Goal: Transaction & Acquisition: Purchase product/service

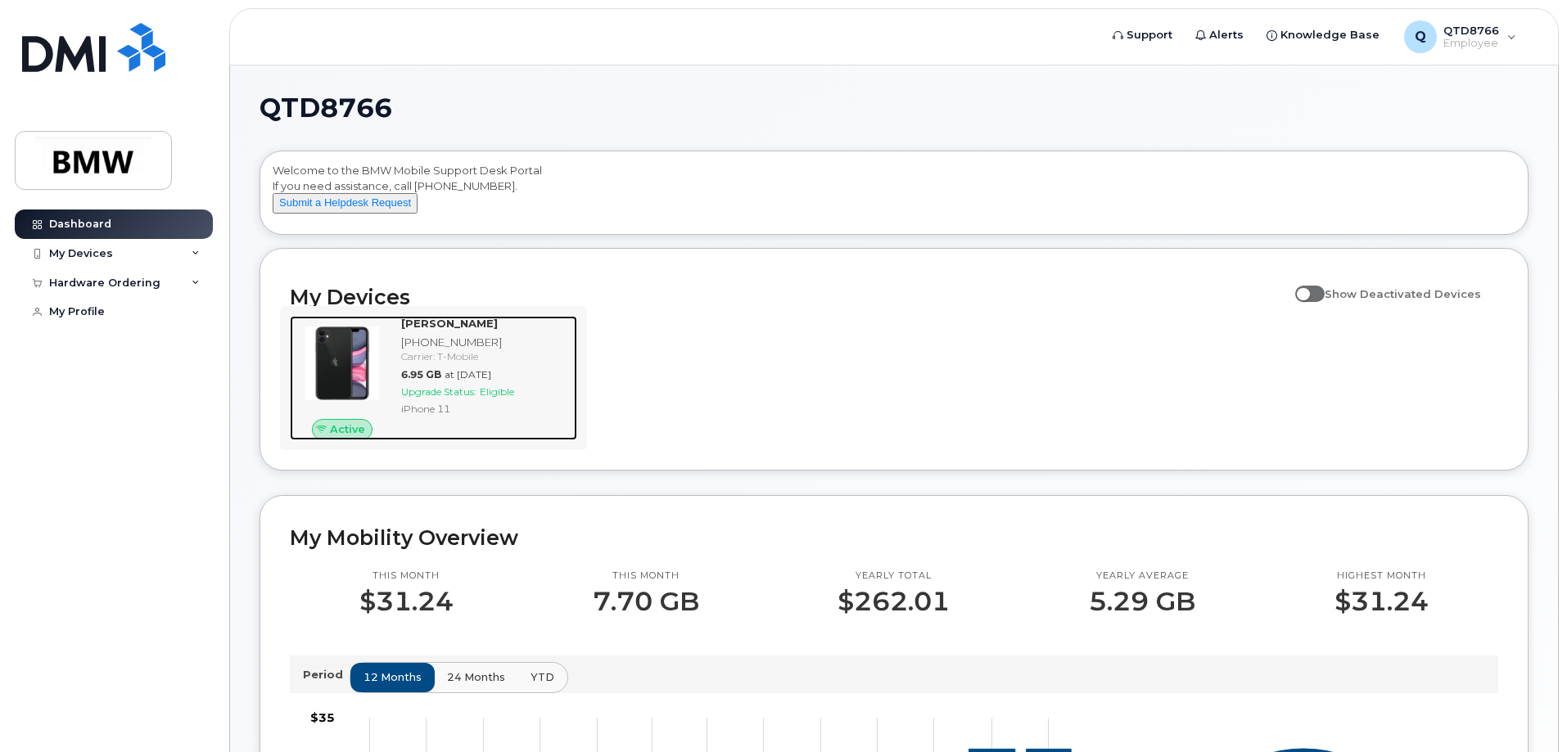
click at [491, 381] on span "at Sep 01, 2025" at bounding box center [467, 374] width 47 height 12
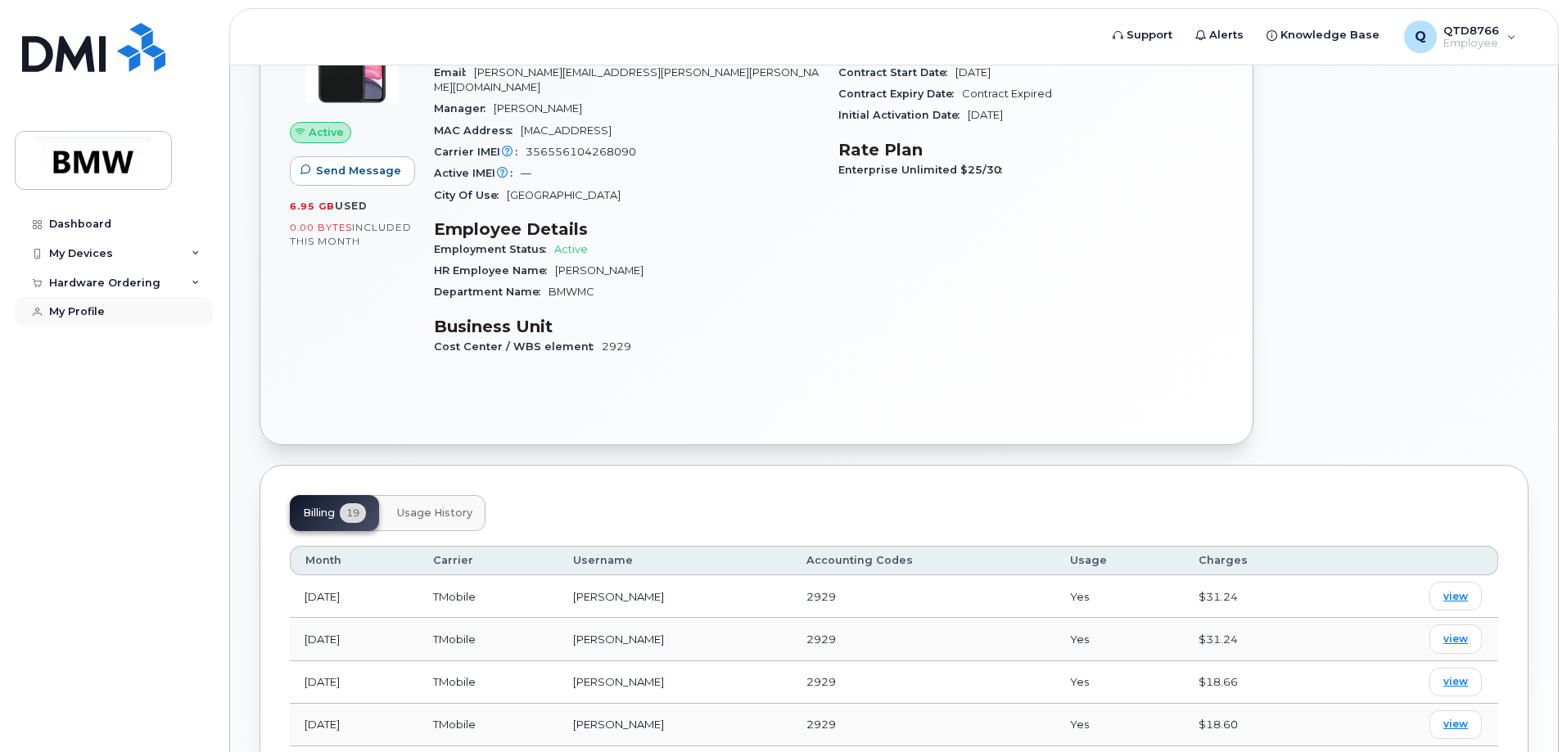
scroll to position [48, 0]
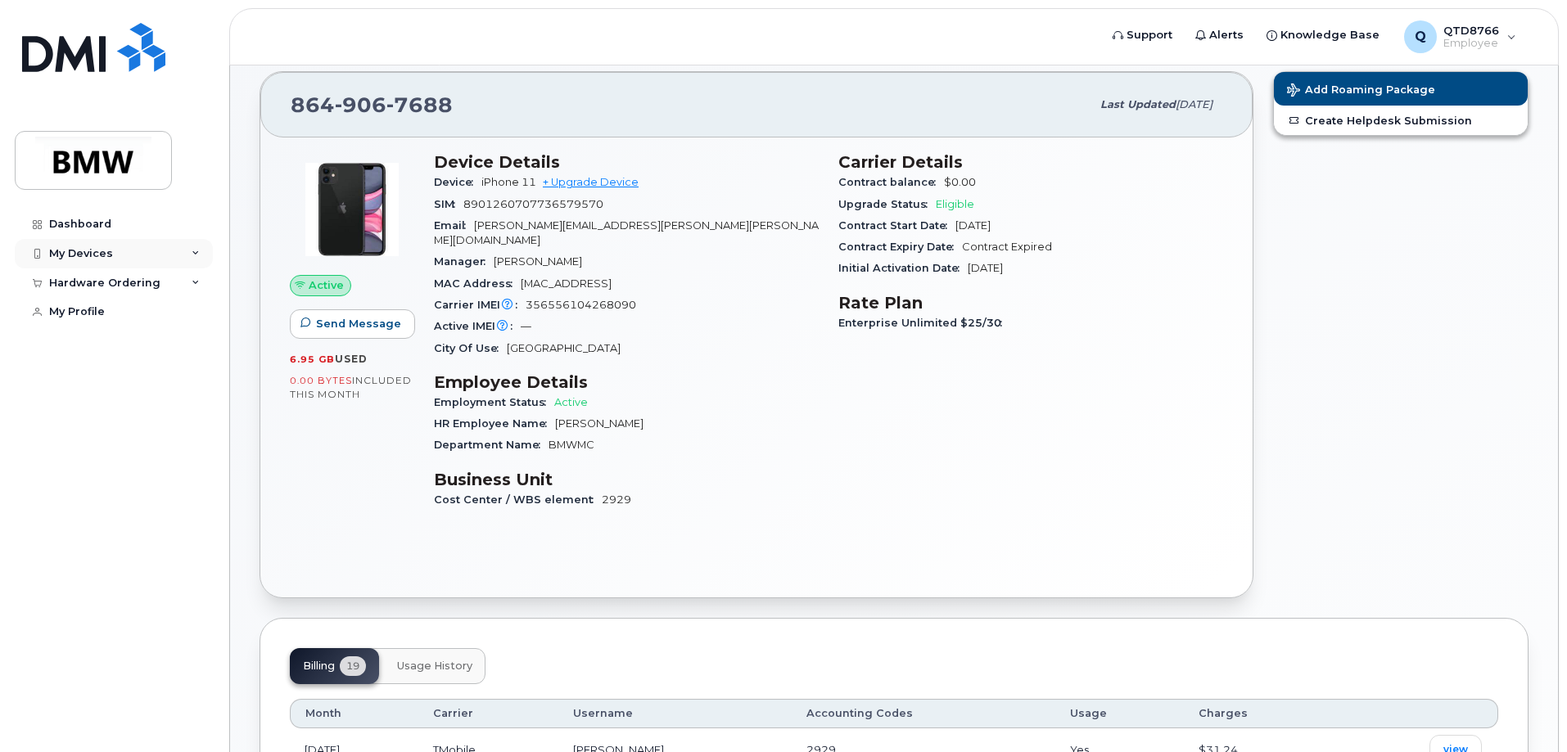
click at [101, 255] on div "My Devices" at bounding box center [81, 253] width 64 height 13
click at [97, 378] on div "Hardware Ordering" at bounding box center [104, 371] width 111 height 13
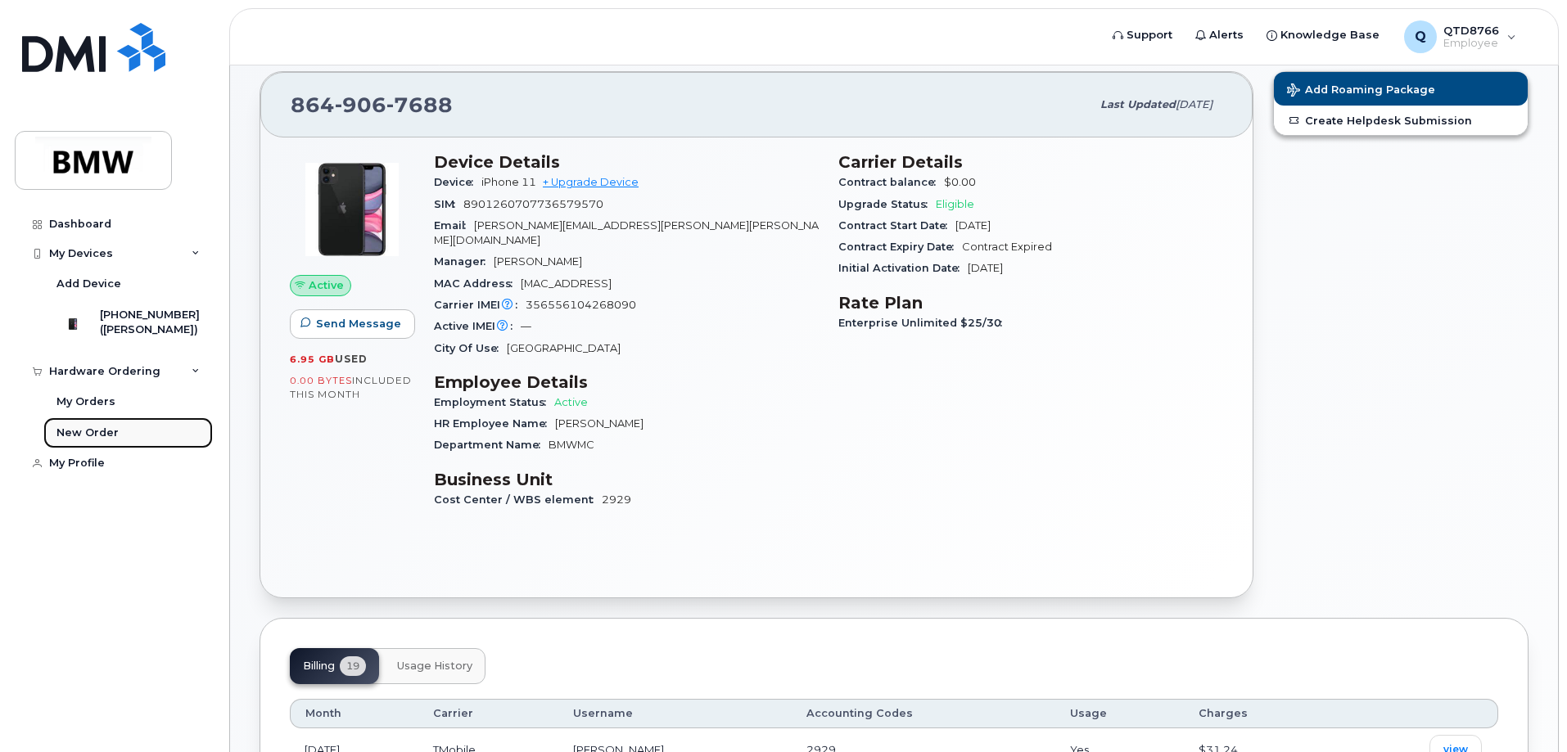
click at [114, 440] on div "New Order" at bounding box center [87, 433] width 62 height 15
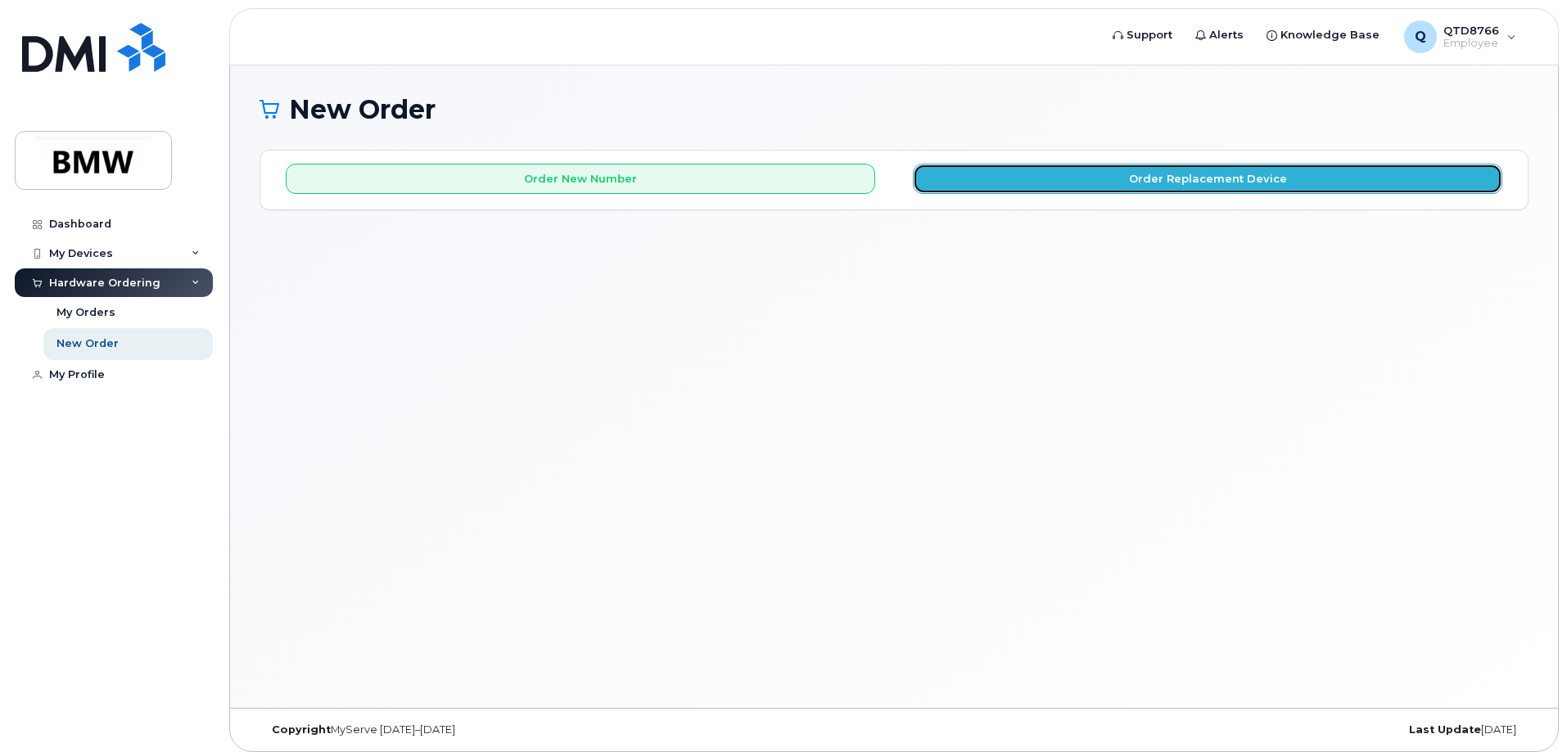
click at [1231, 184] on button "Order Replacement Device" at bounding box center [1207, 179] width 589 height 30
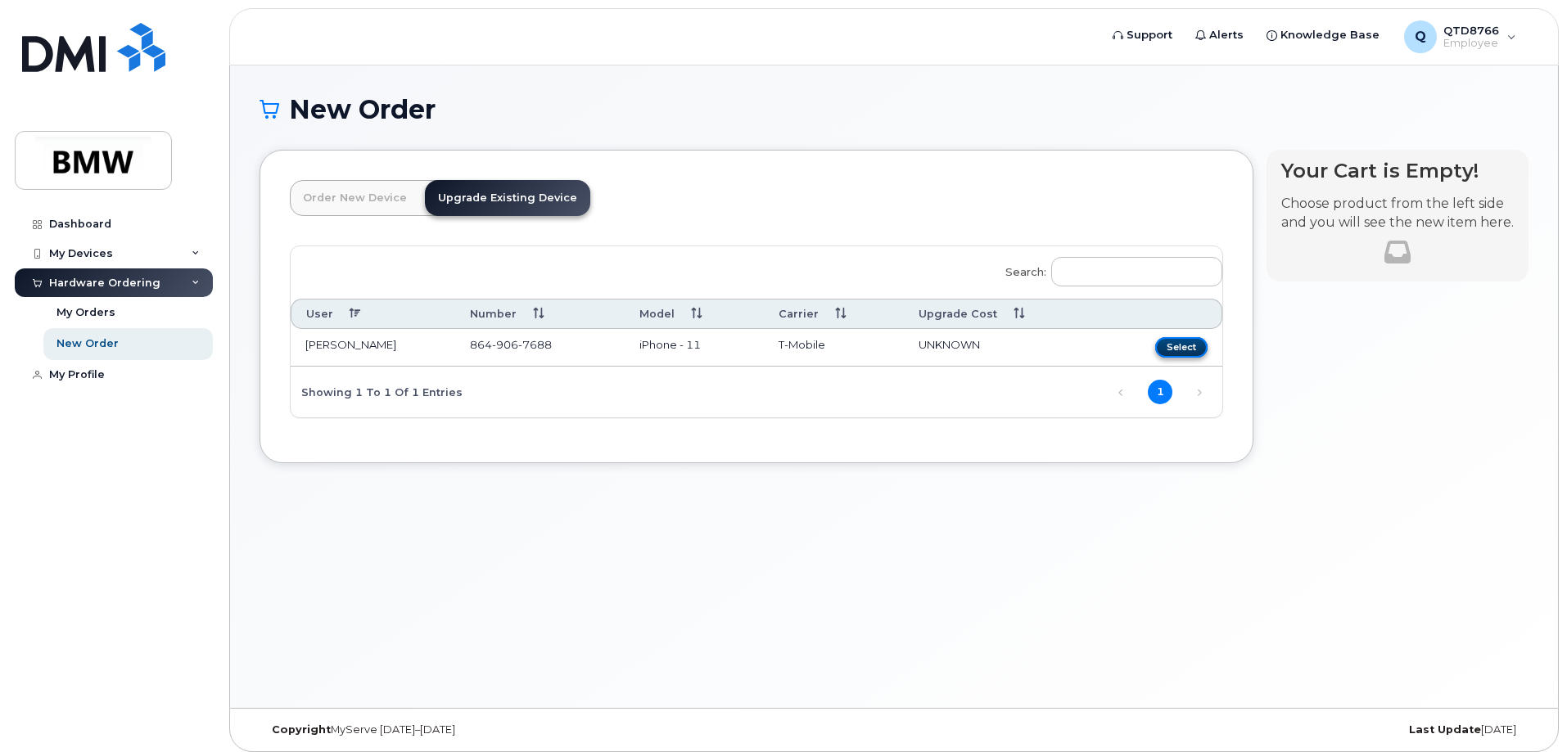
click at [1202, 346] on button "Select" at bounding box center [1181, 347] width 52 height 20
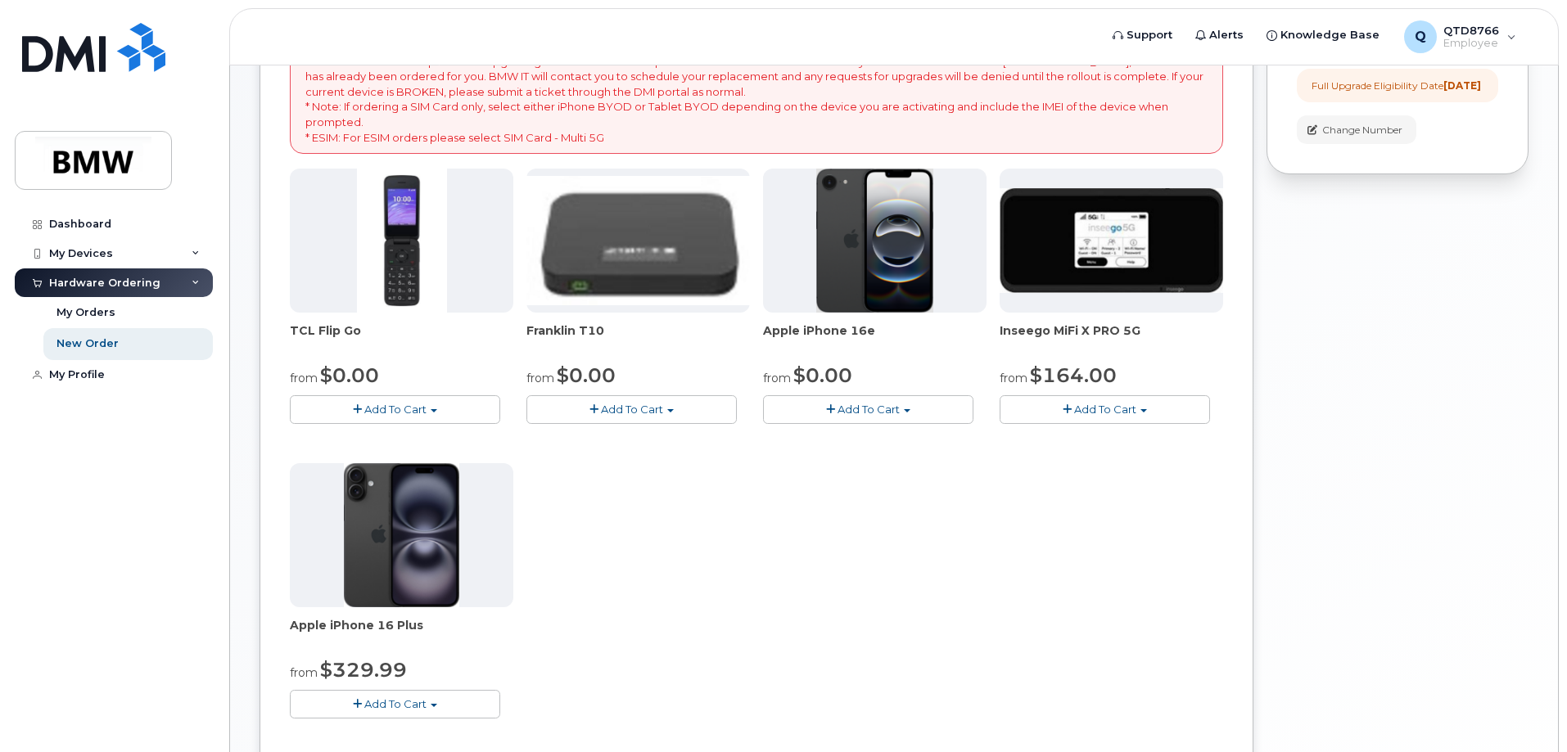
scroll to position [246, 0]
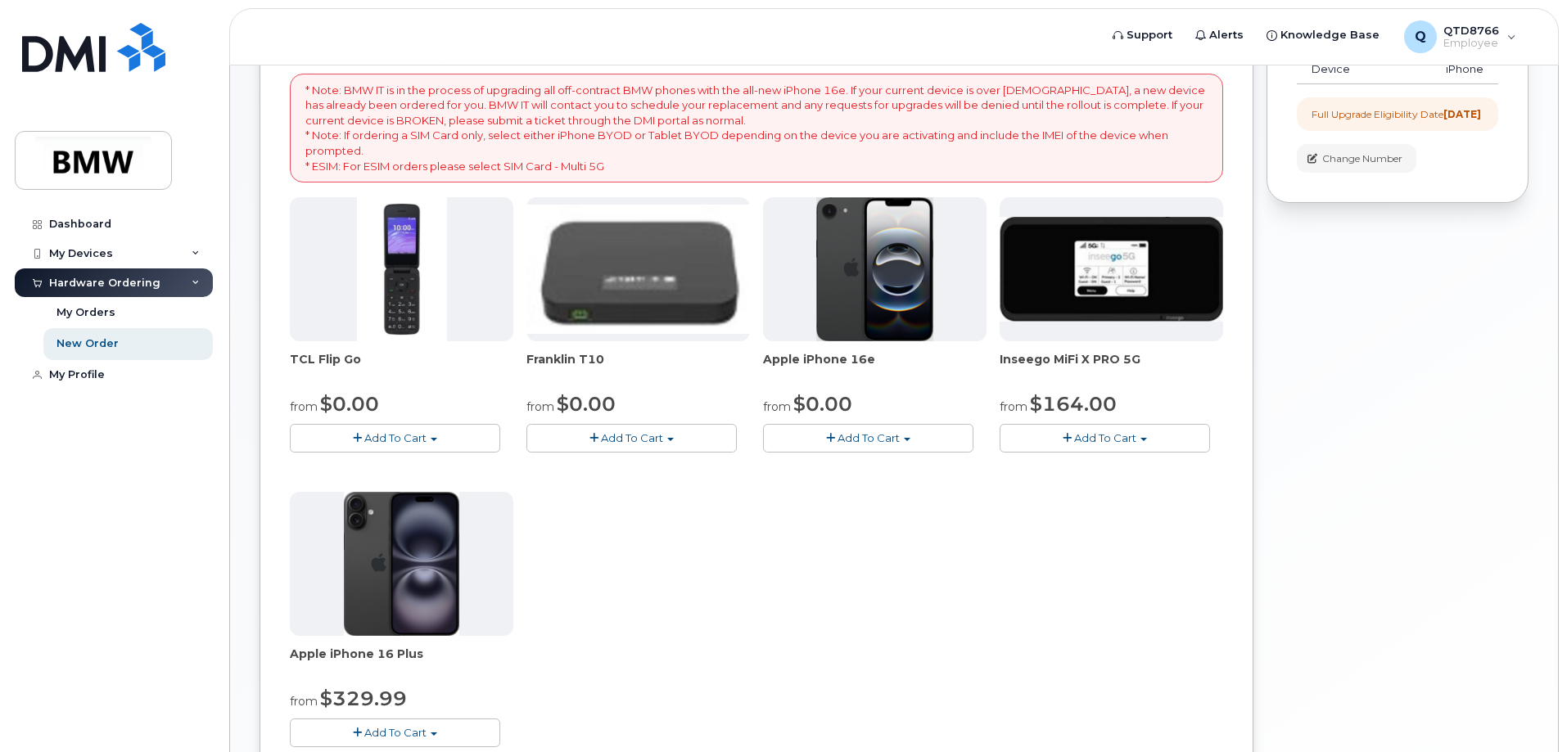
click at [886, 444] on span "Add To Cart" at bounding box center [868, 437] width 62 height 13
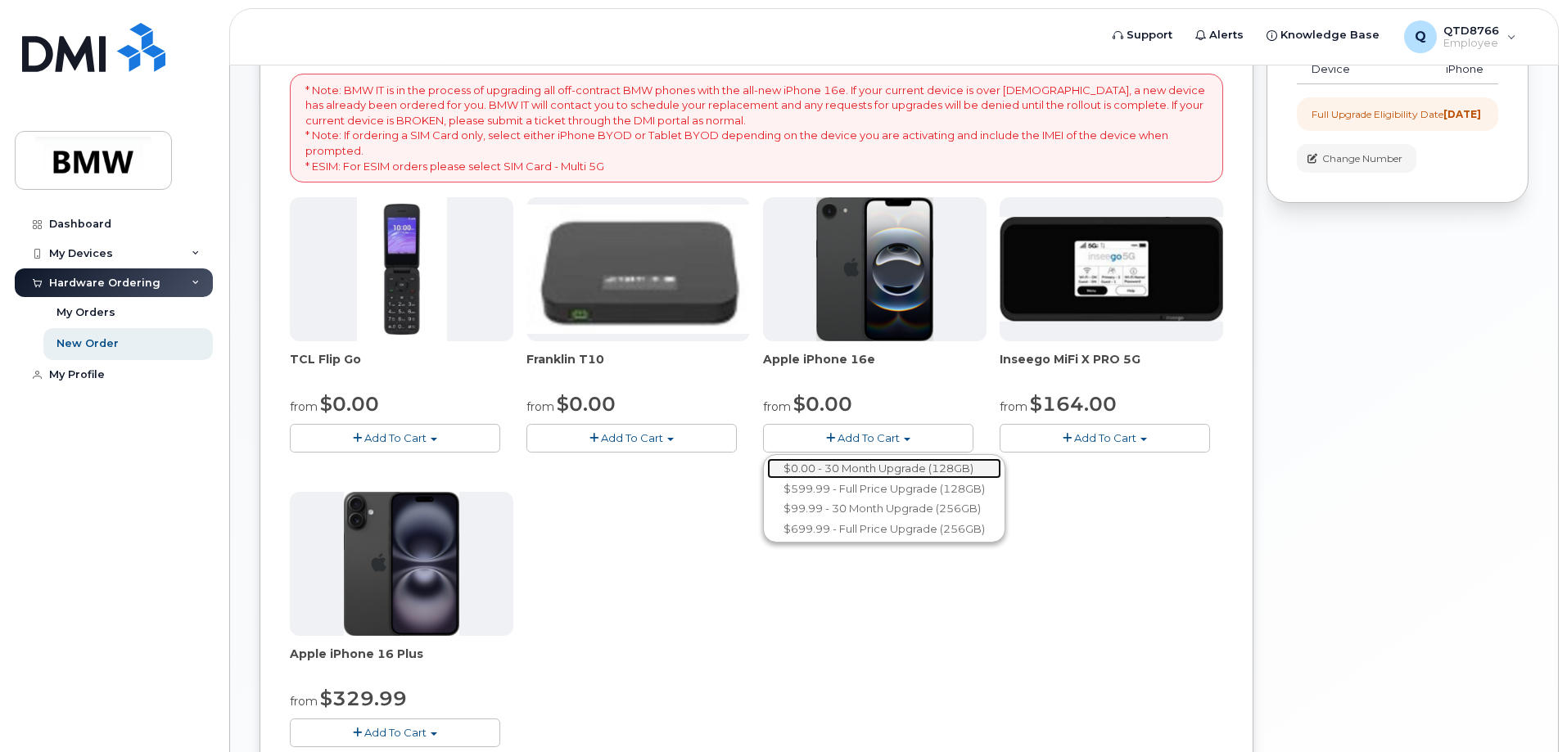
click at [802, 463] on link "$0.00 - 30 Month Upgrade (128GB)" at bounding box center [884, 468] width 234 height 20
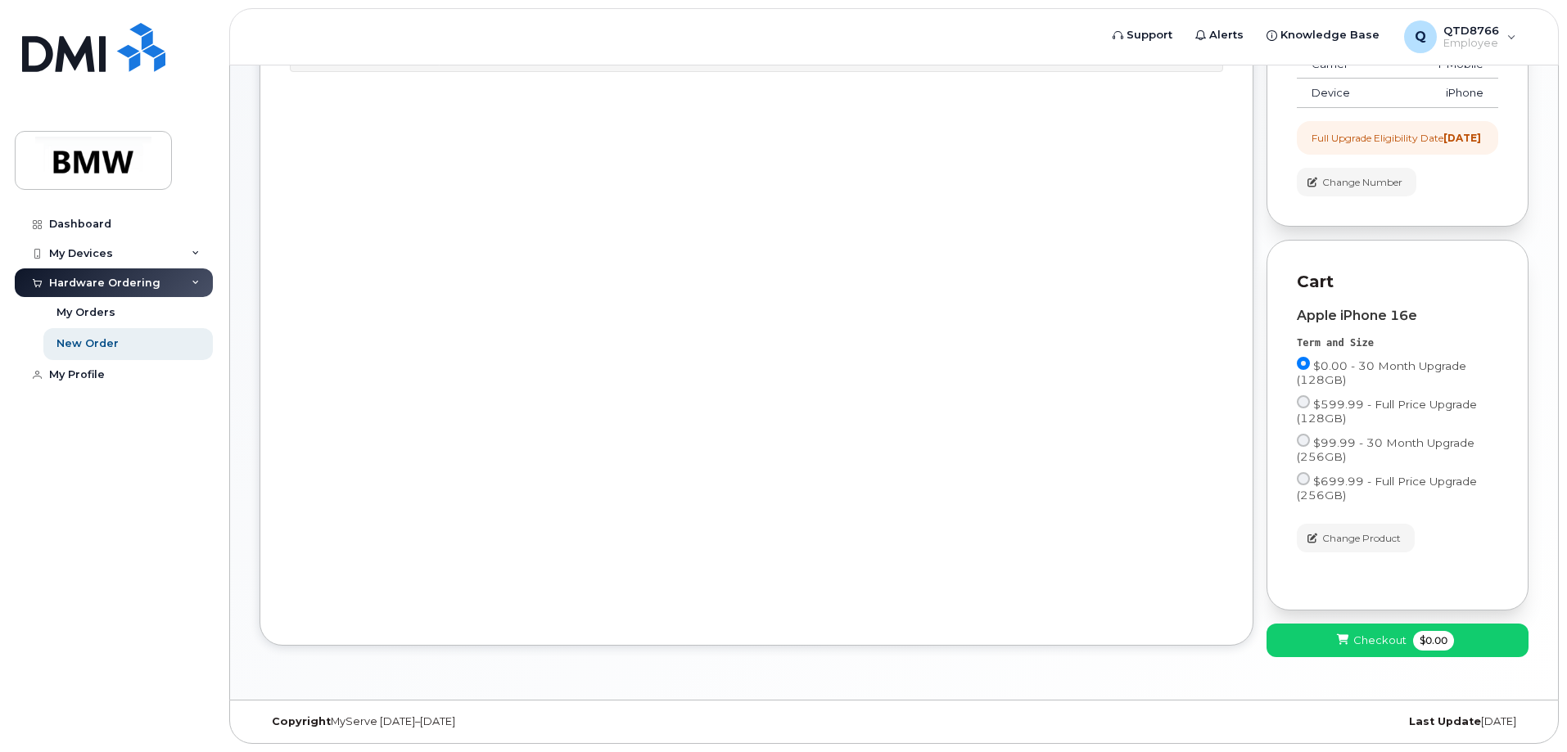
scroll to position [236, 0]
click at [1440, 648] on span "$0.00" at bounding box center [1433, 641] width 41 height 20
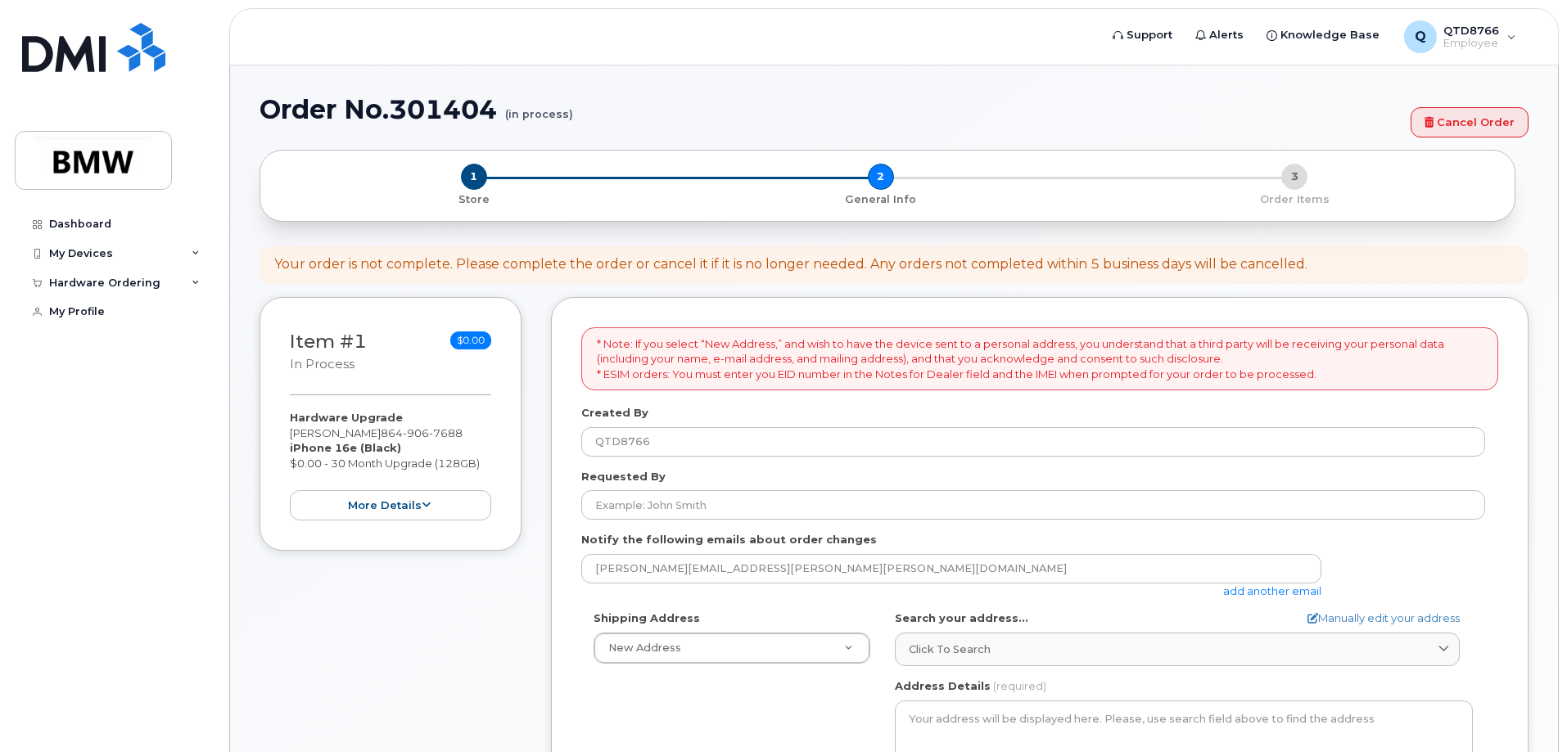
select select
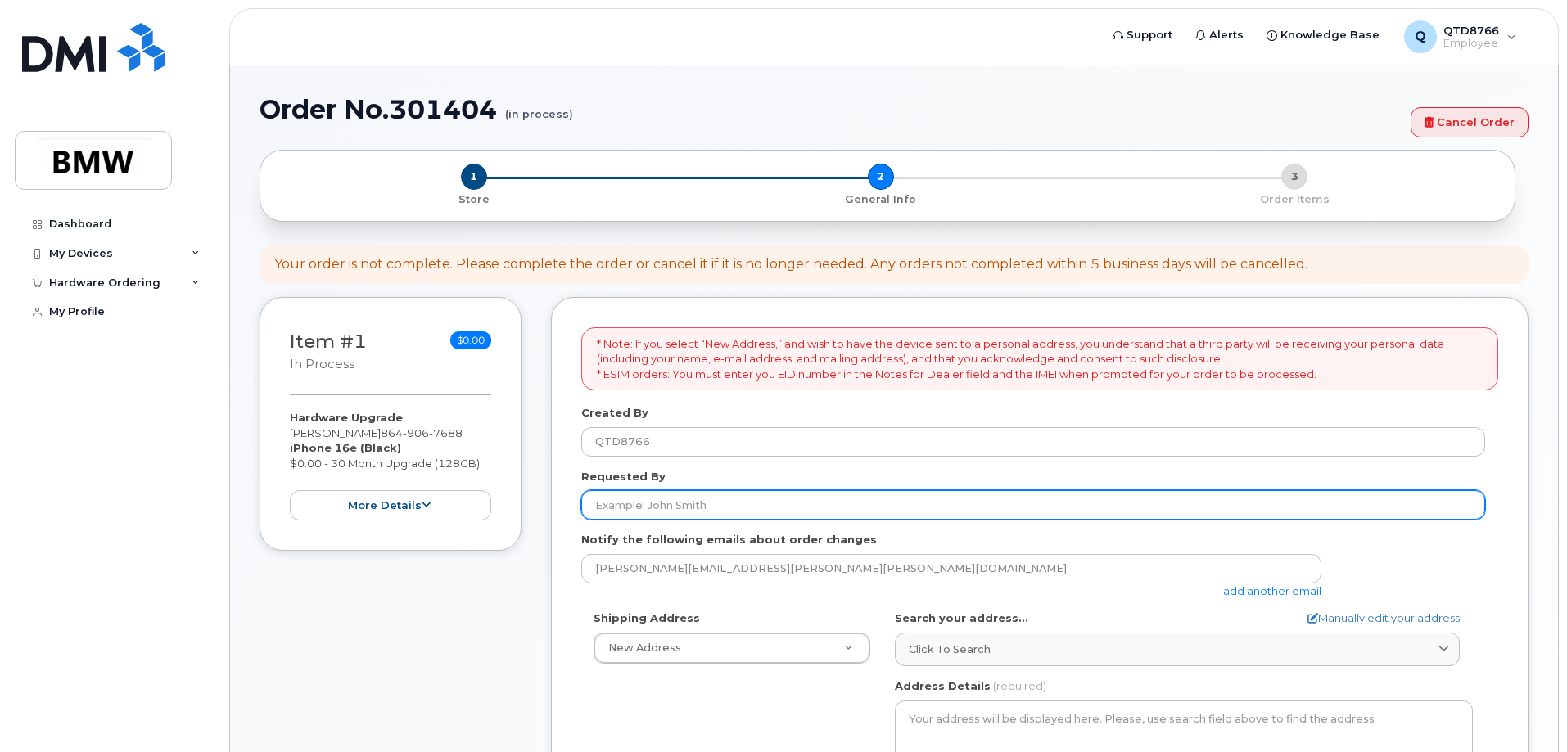
click at [832, 505] on input "Requested By" at bounding box center [1033, 504] width 904 height 29
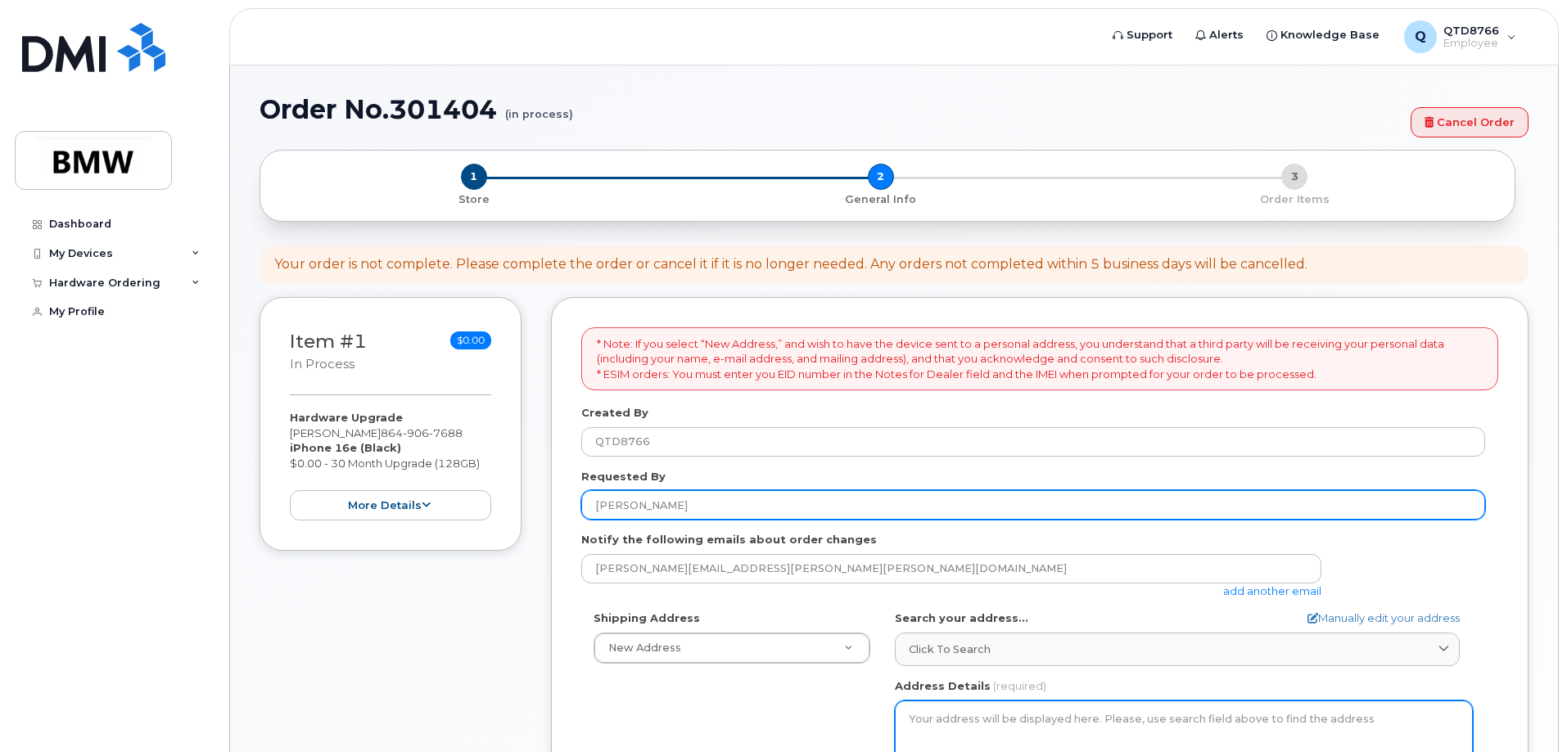
scroll to position [164, 0]
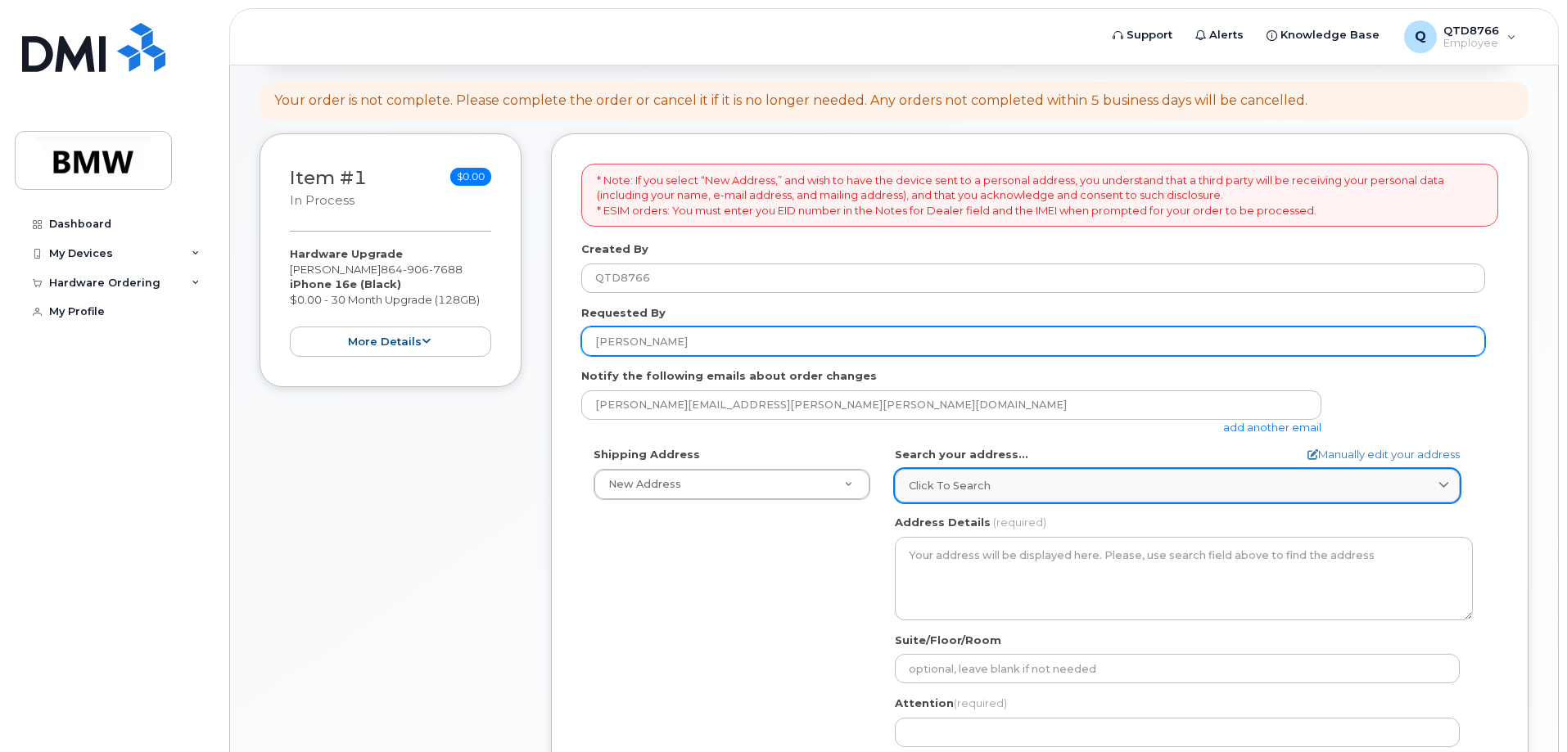
type input "[PERSON_NAME]"
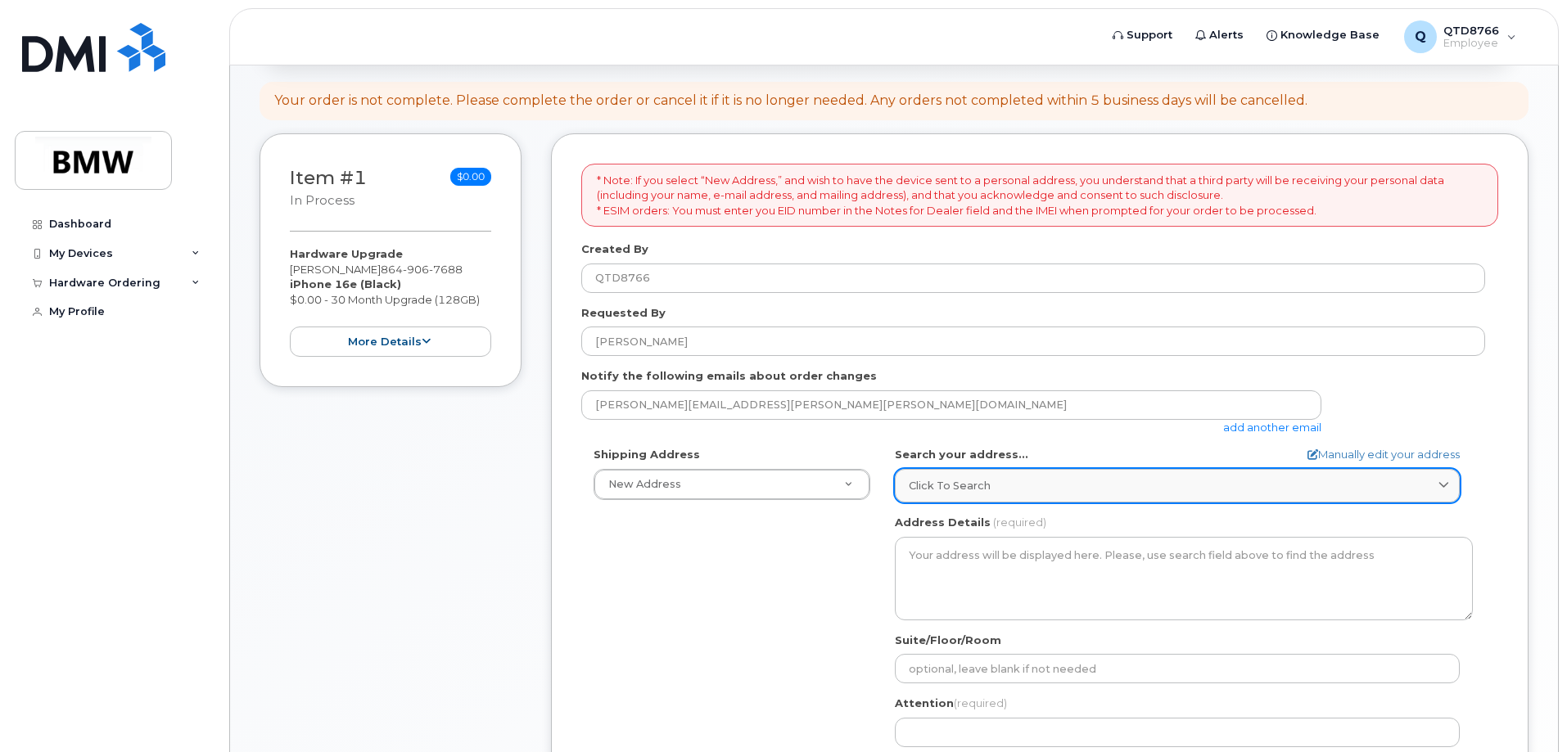
click at [1229, 488] on div "Click to search" at bounding box center [1177, 486] width 537 height 16
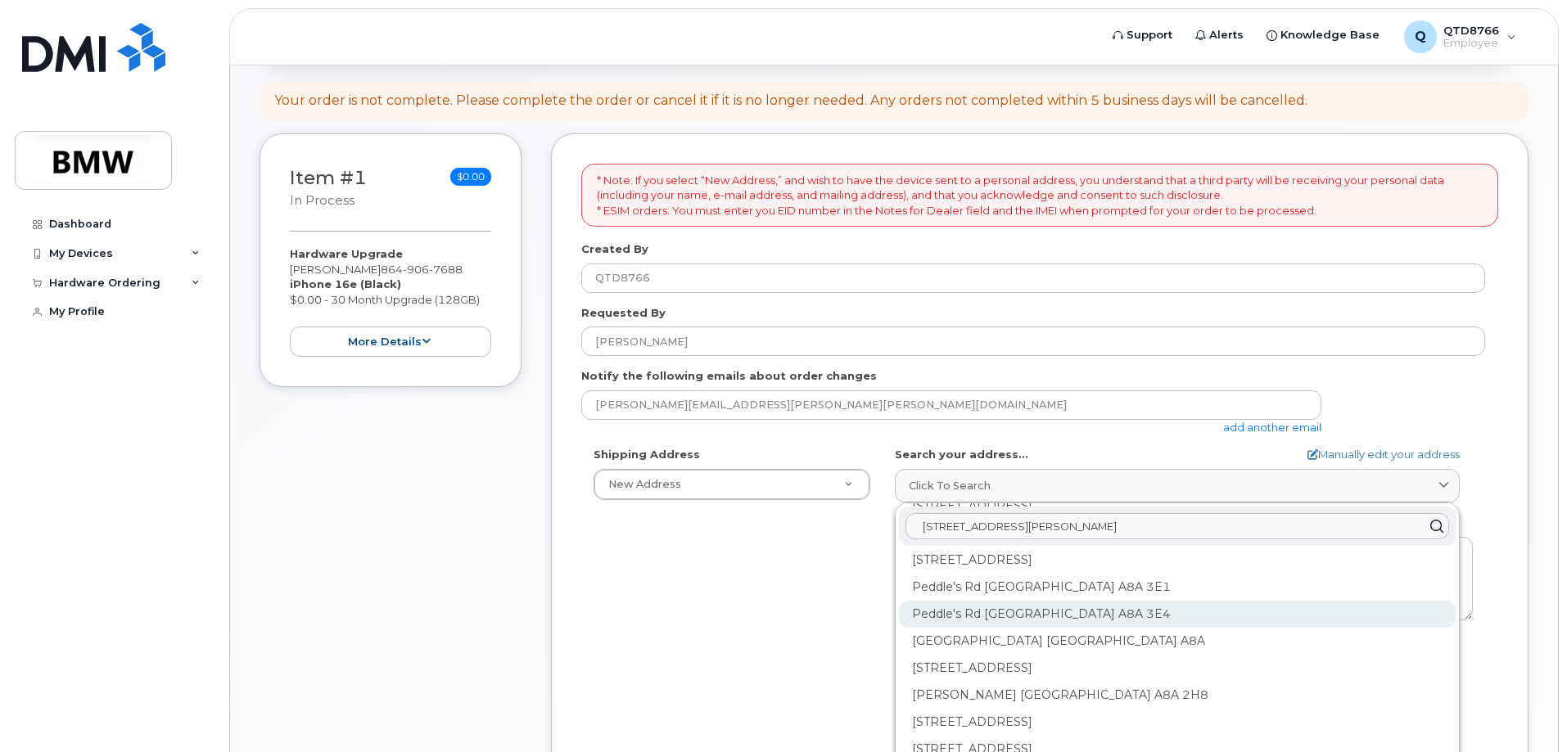
scroll to position [655, 0]
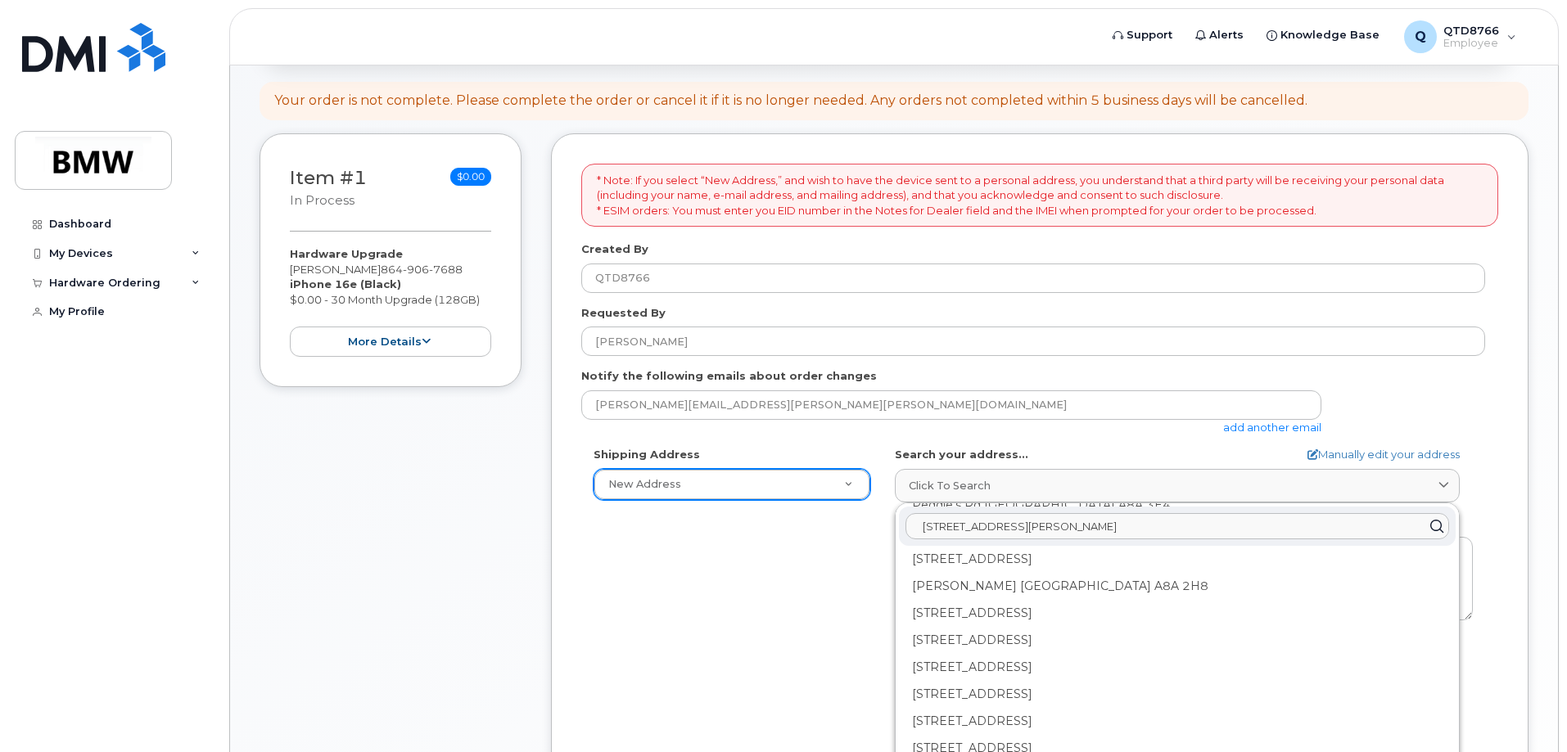
type input "105 Denmark Dr Greer SC 29651"
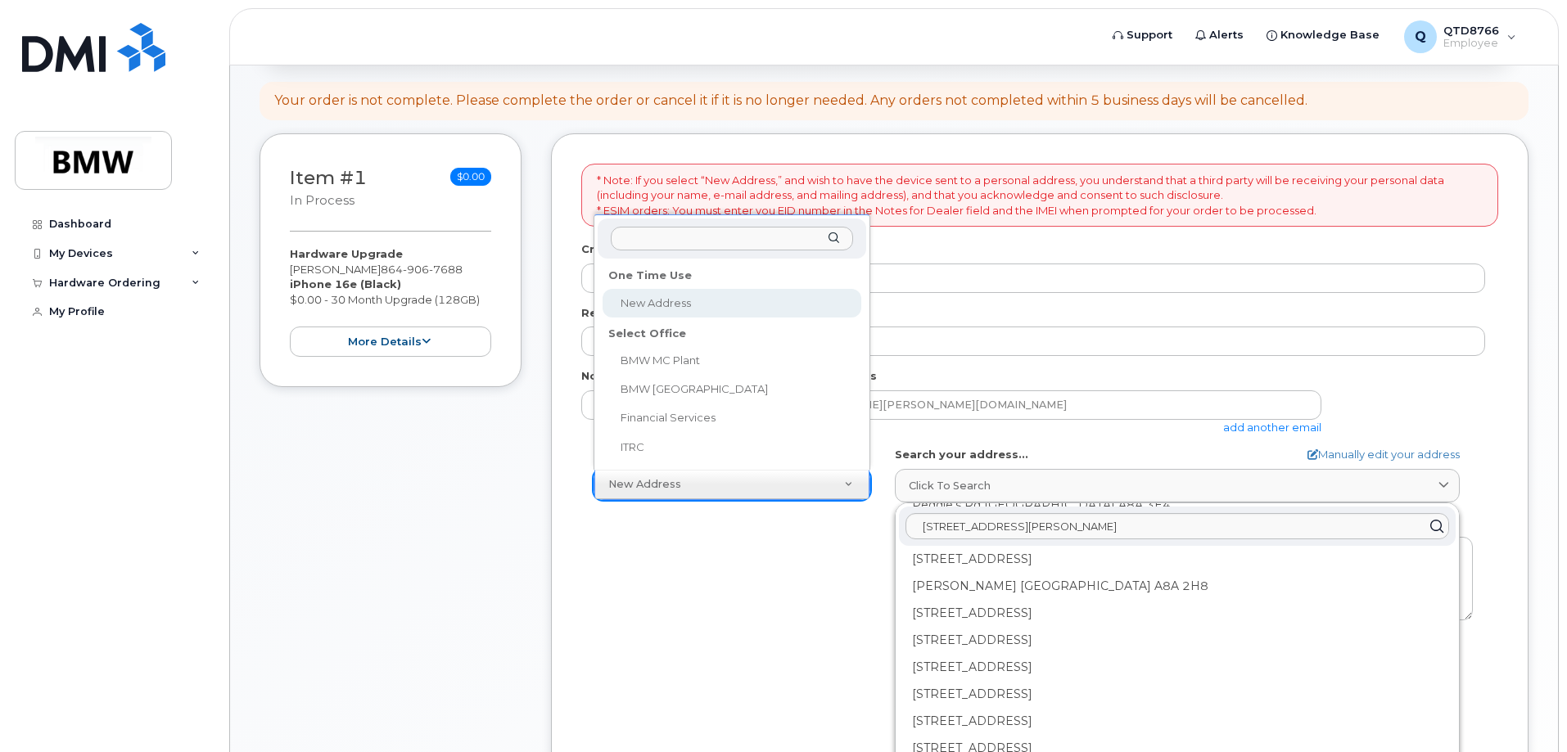
select select
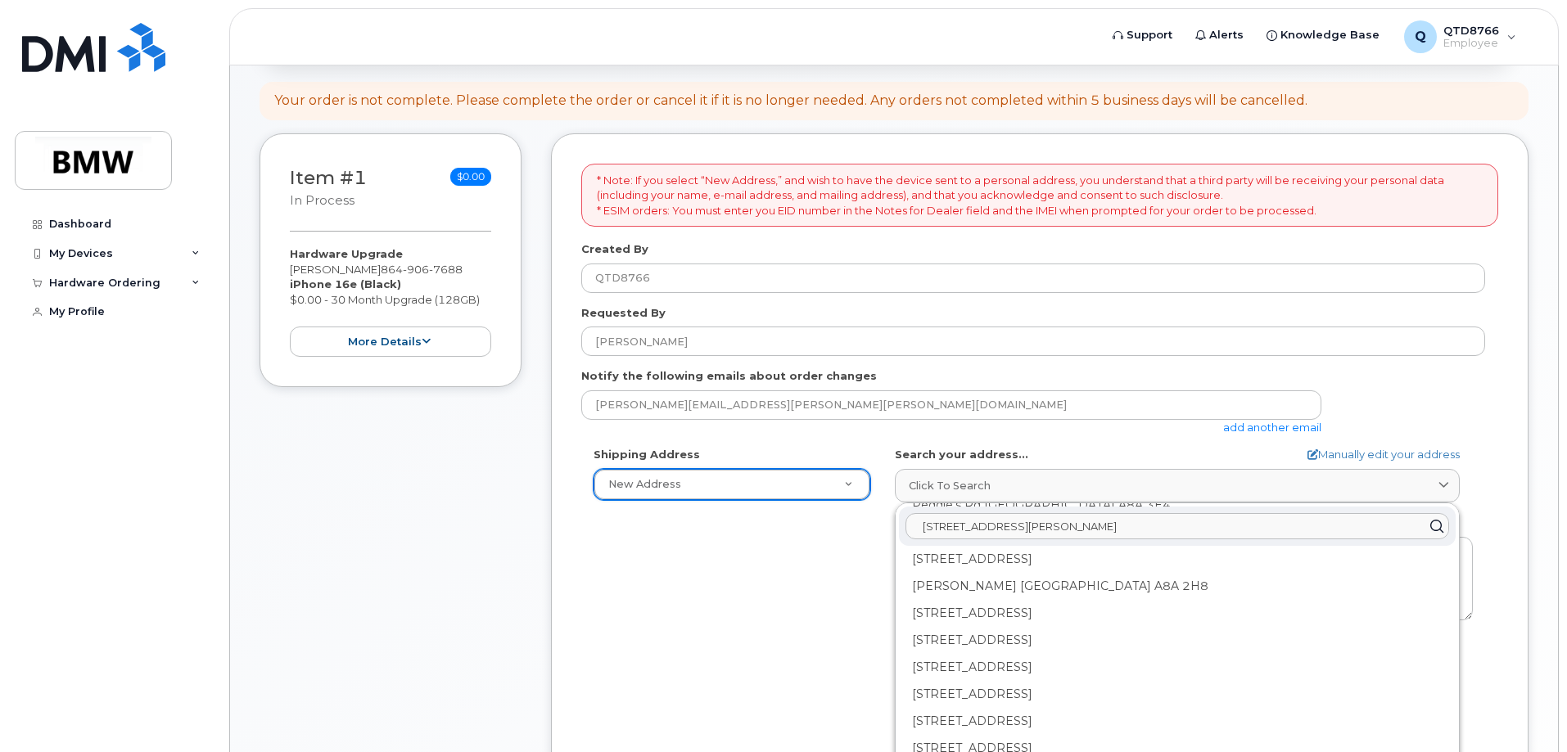
click at [1171, 533] on input "105 Denmark Dr Greer SC 29651" at bounding box center [1177, 526] width 544 height 26
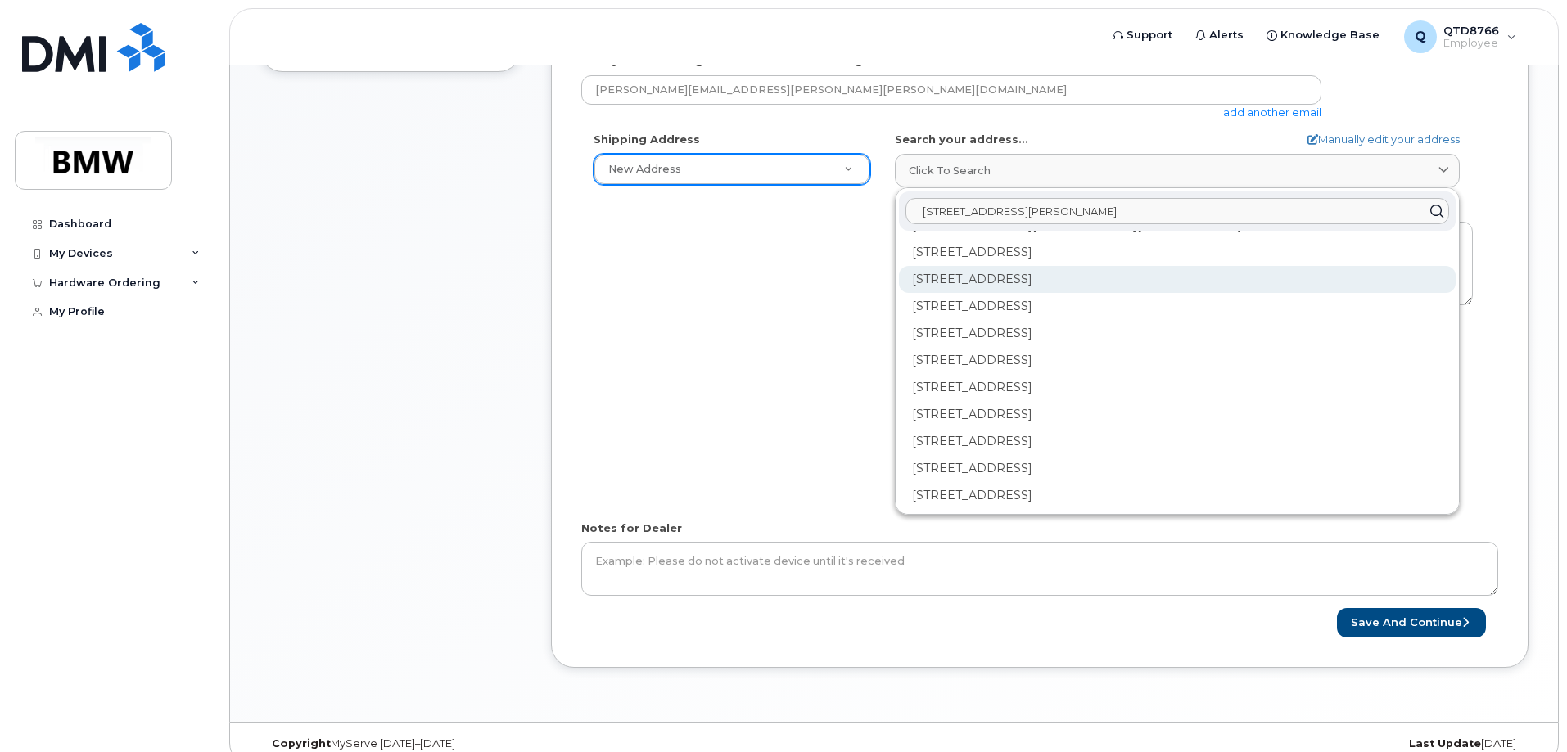
scroll to position [501, 0]
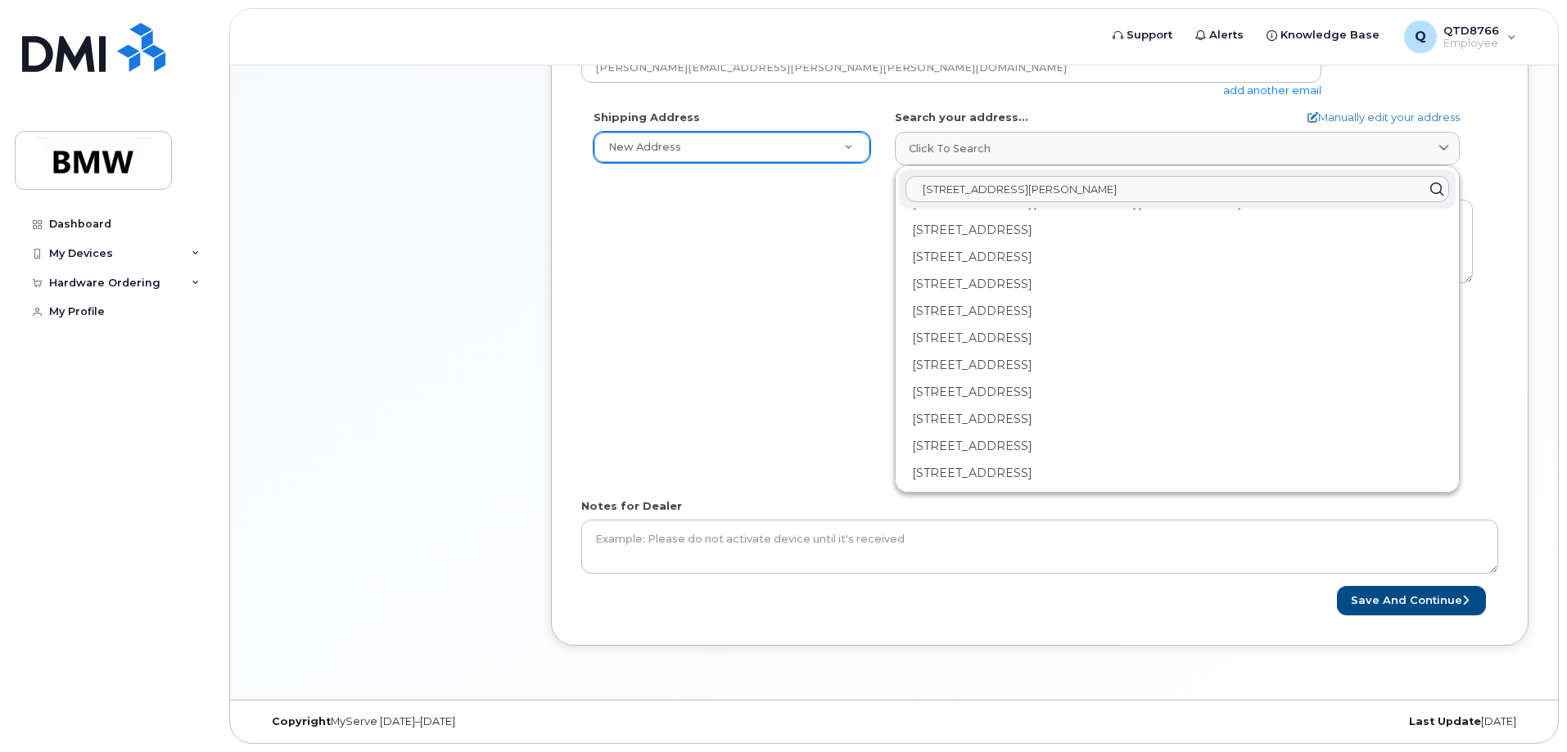
click at [1128, 191] on input "105 Denmark Dr, Greer SC" at bounding box center [1177, 189] width 544 height 26
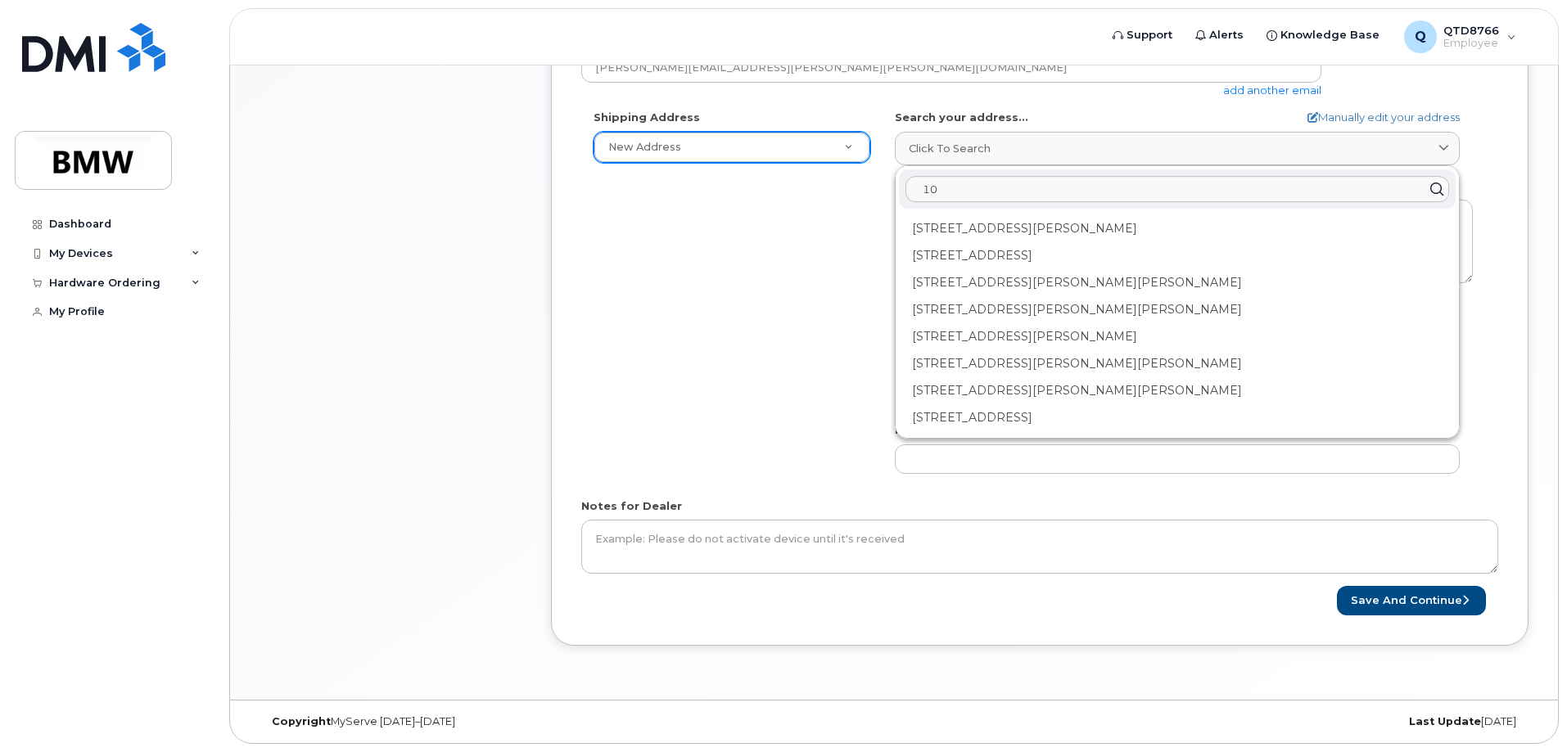
type input "1"
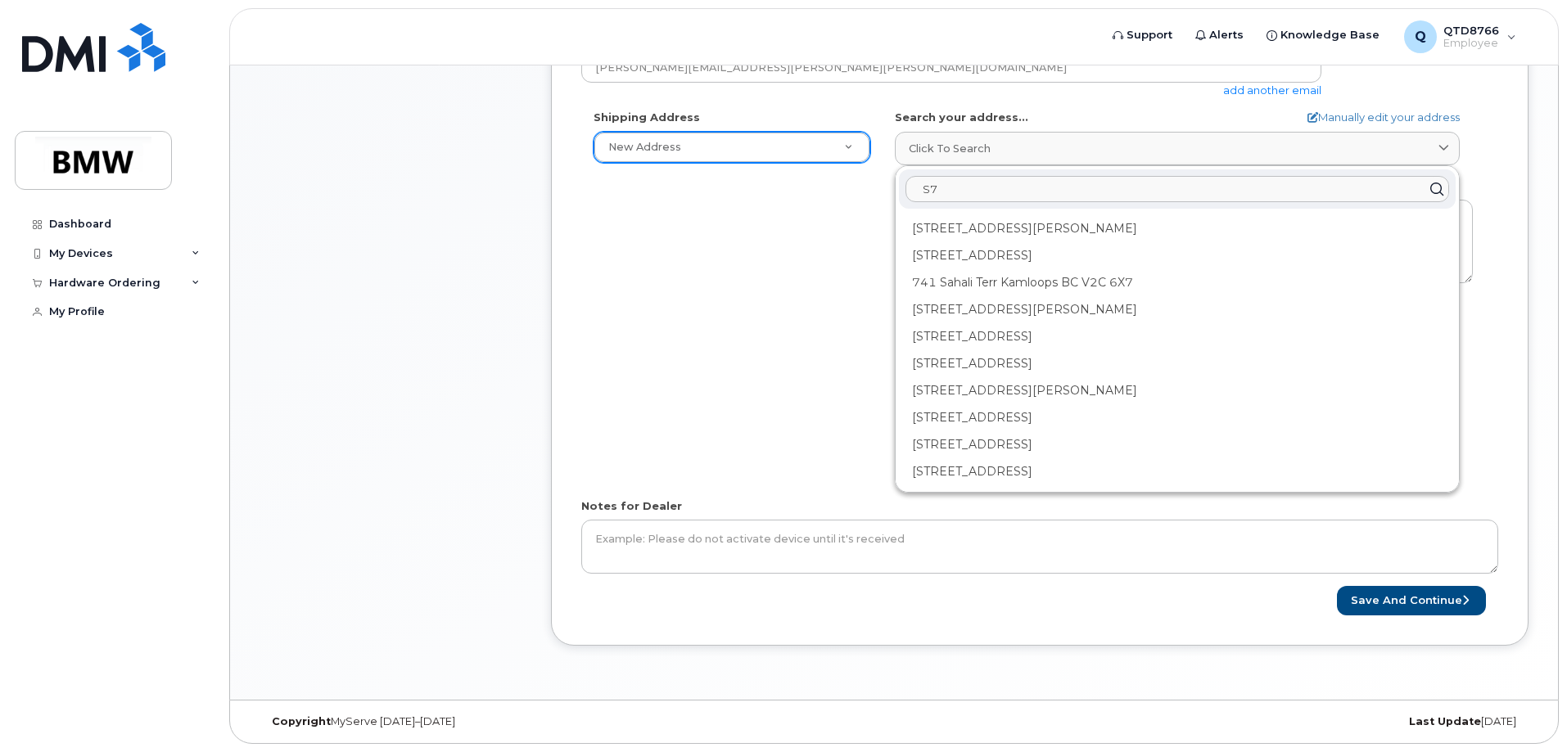
type input "S"
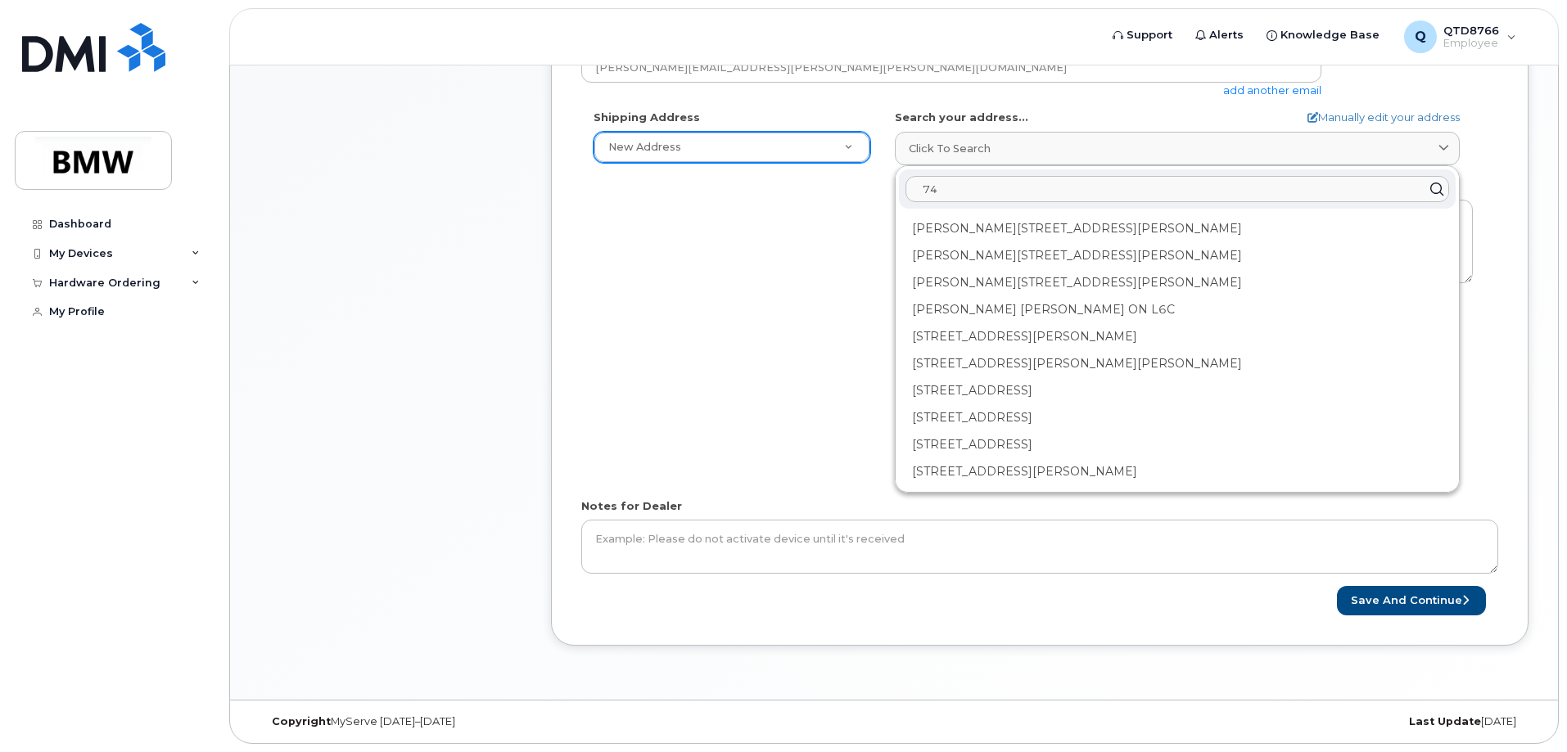
type input "7"
click at [1357, 122] on link "Manually edit your address" at bounding box center [1383, 118] width 152 height 16
select select
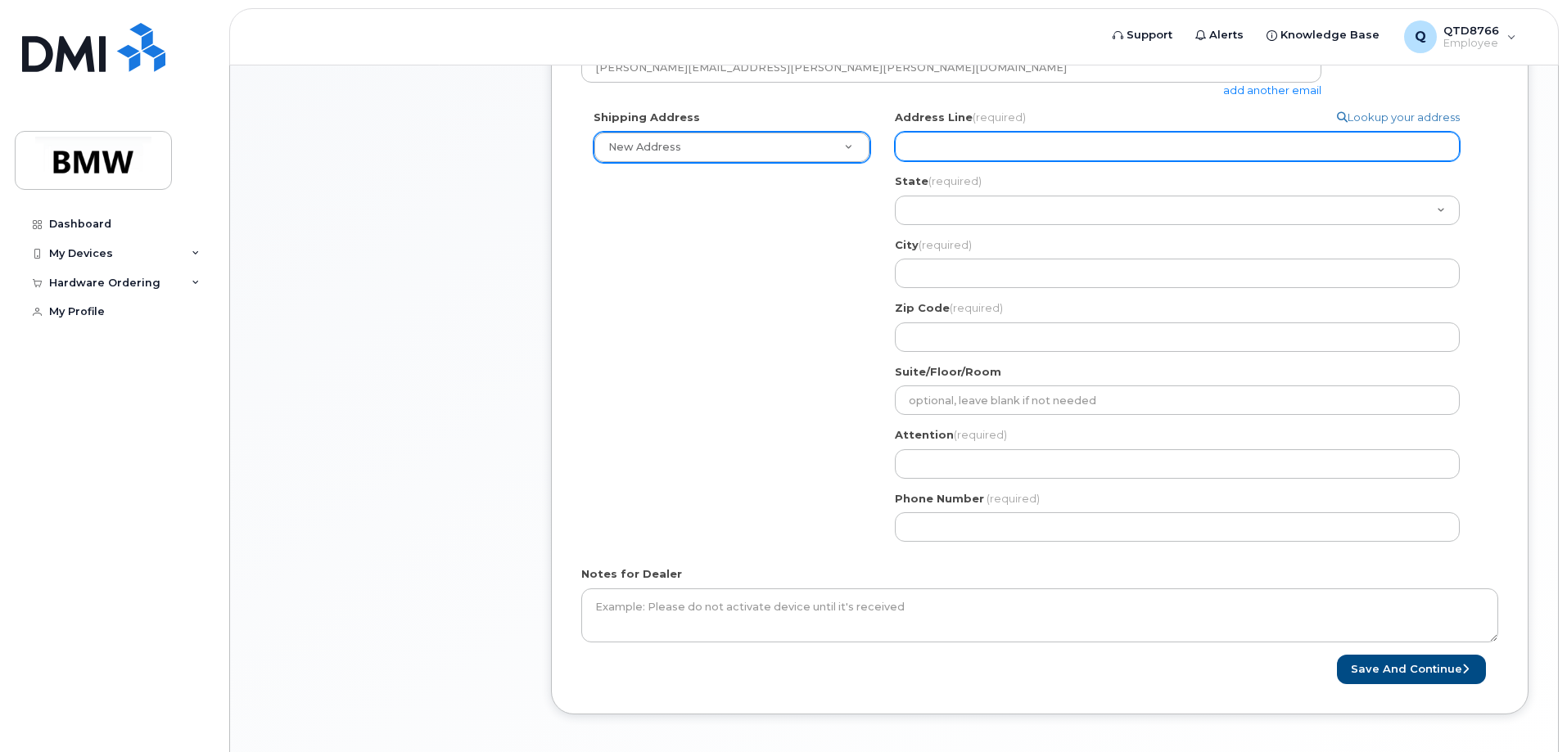
click at [1076, 160] on input "Address Line (required)" at bounding box center [1177, 146] width 565 height 29
select select
type input "1"
select select
type input "10"
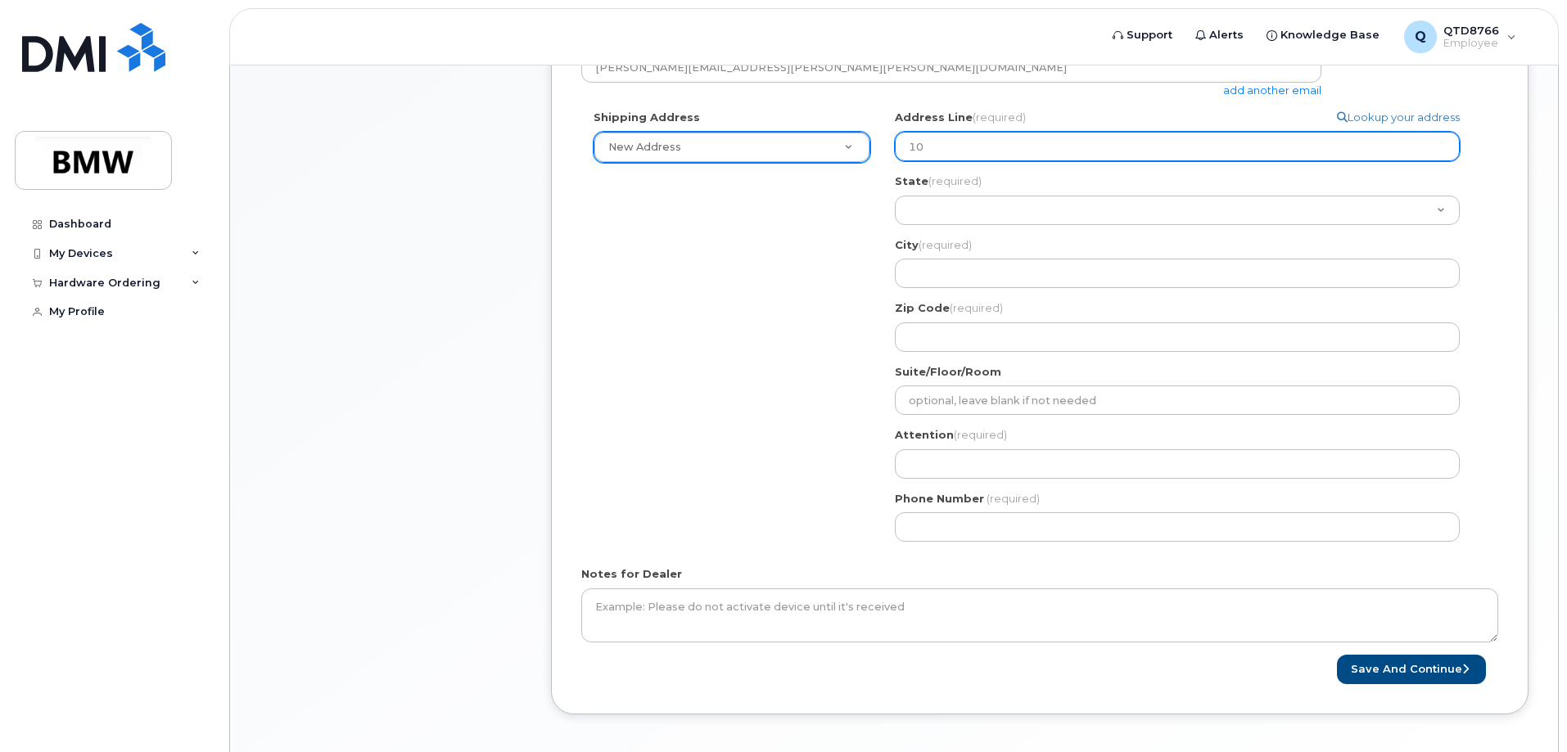
select select
type input "105"
select select
type input "105 D"
select select
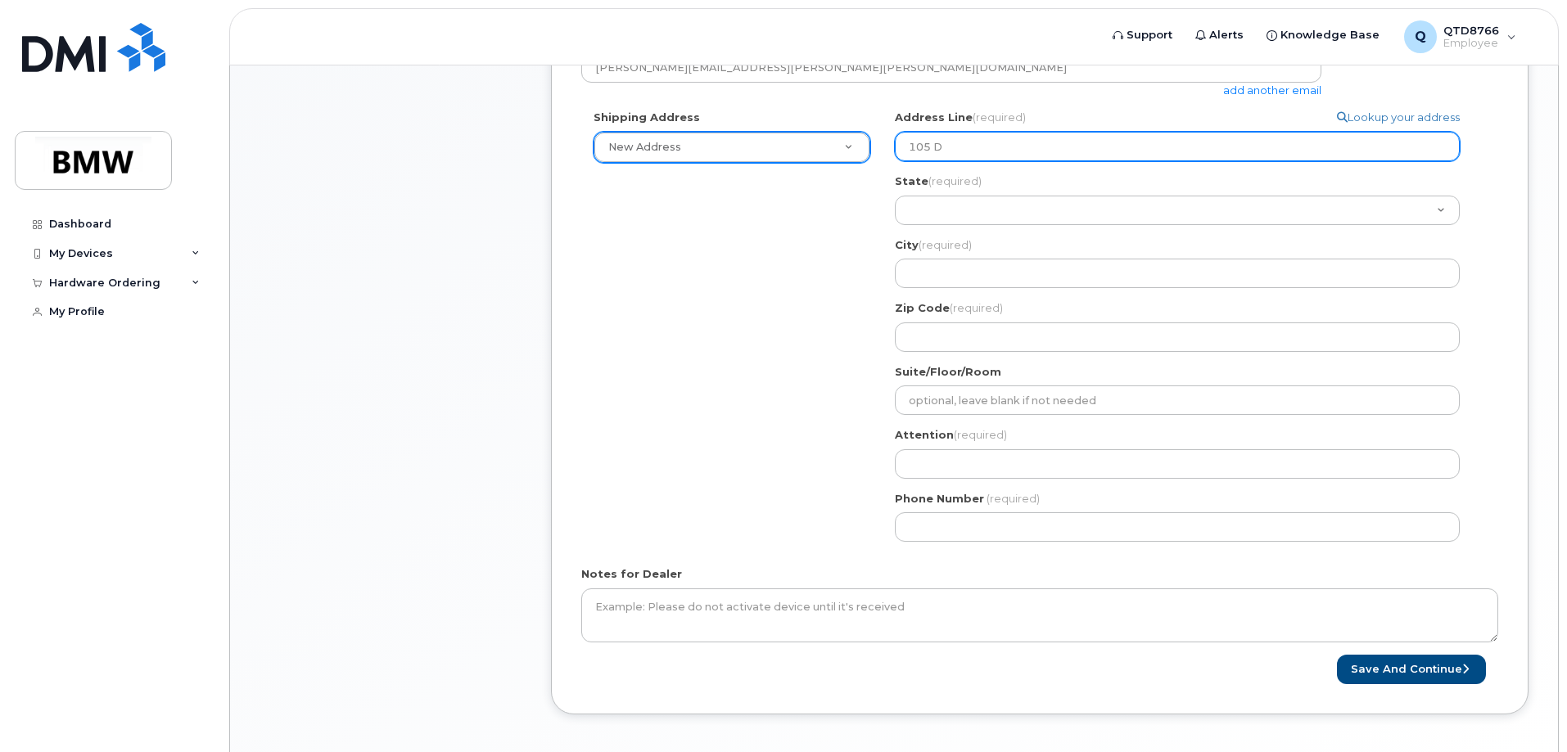
type input "105 De"
select select
type input "105 Den"
select select
type input "105 Denm"
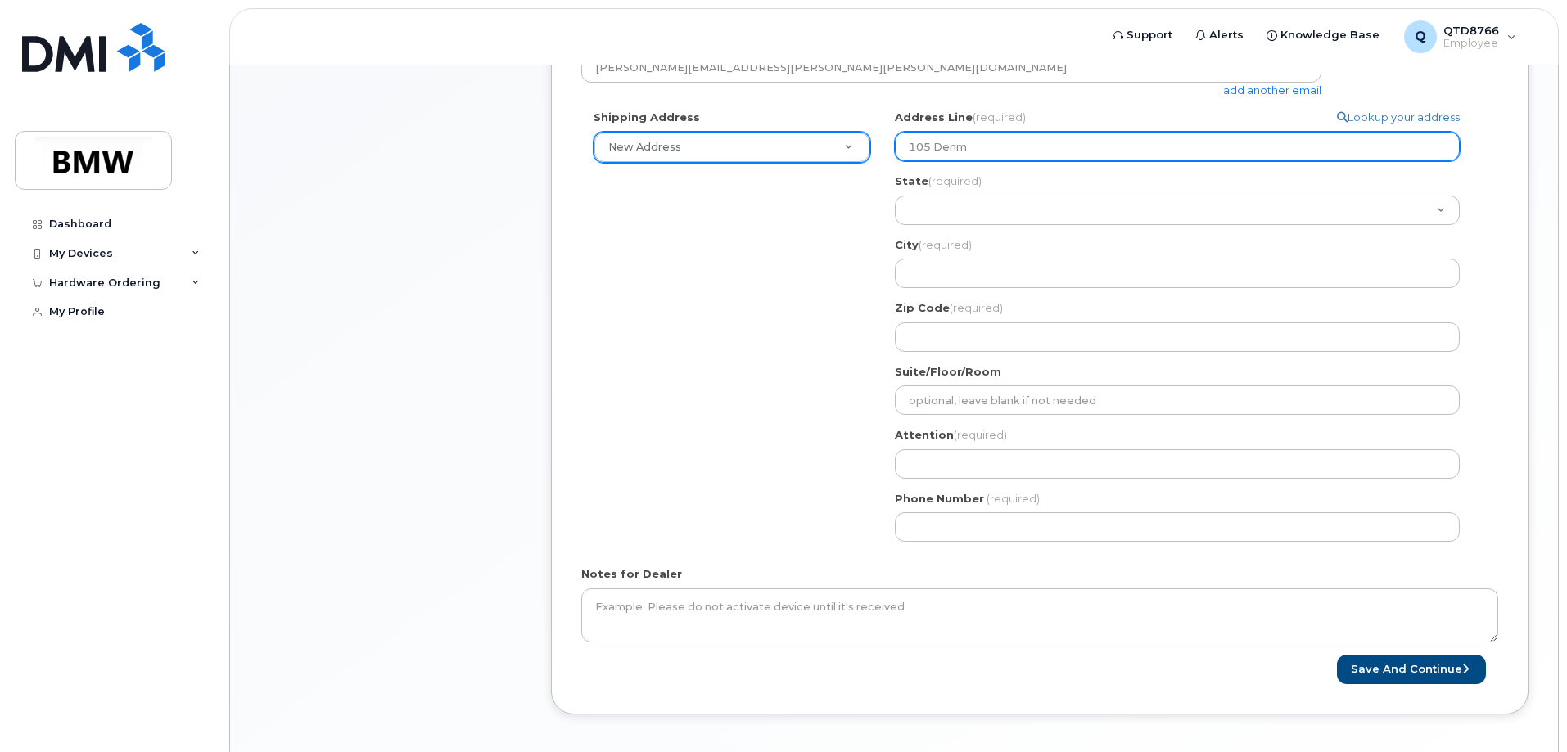
select select
type input "105 Denma"
select select
type input "105 Denmar"
select select
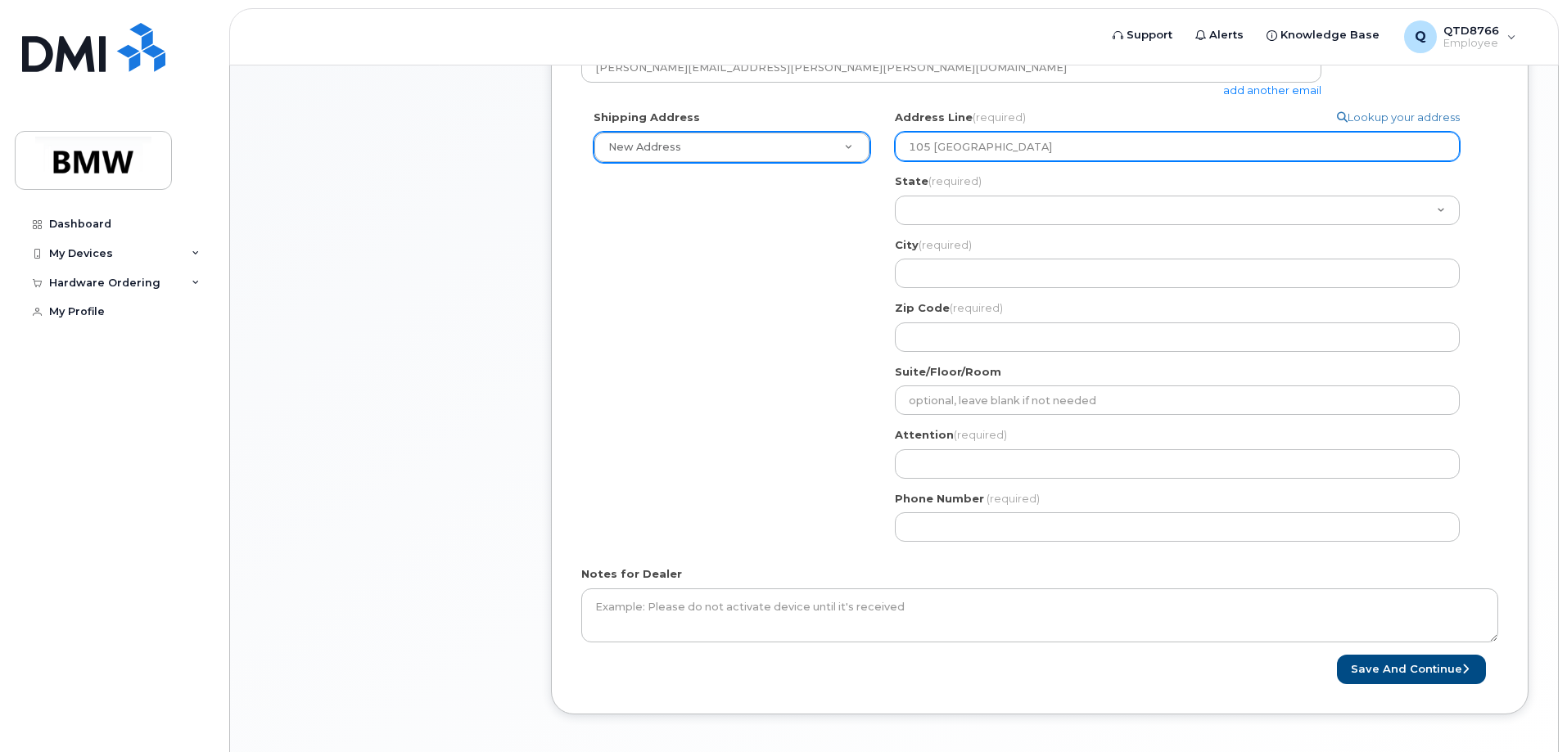
type input "105 Denmark"
select select
type input "105 Denmark D"
select select
type input "105 Denmark DR"
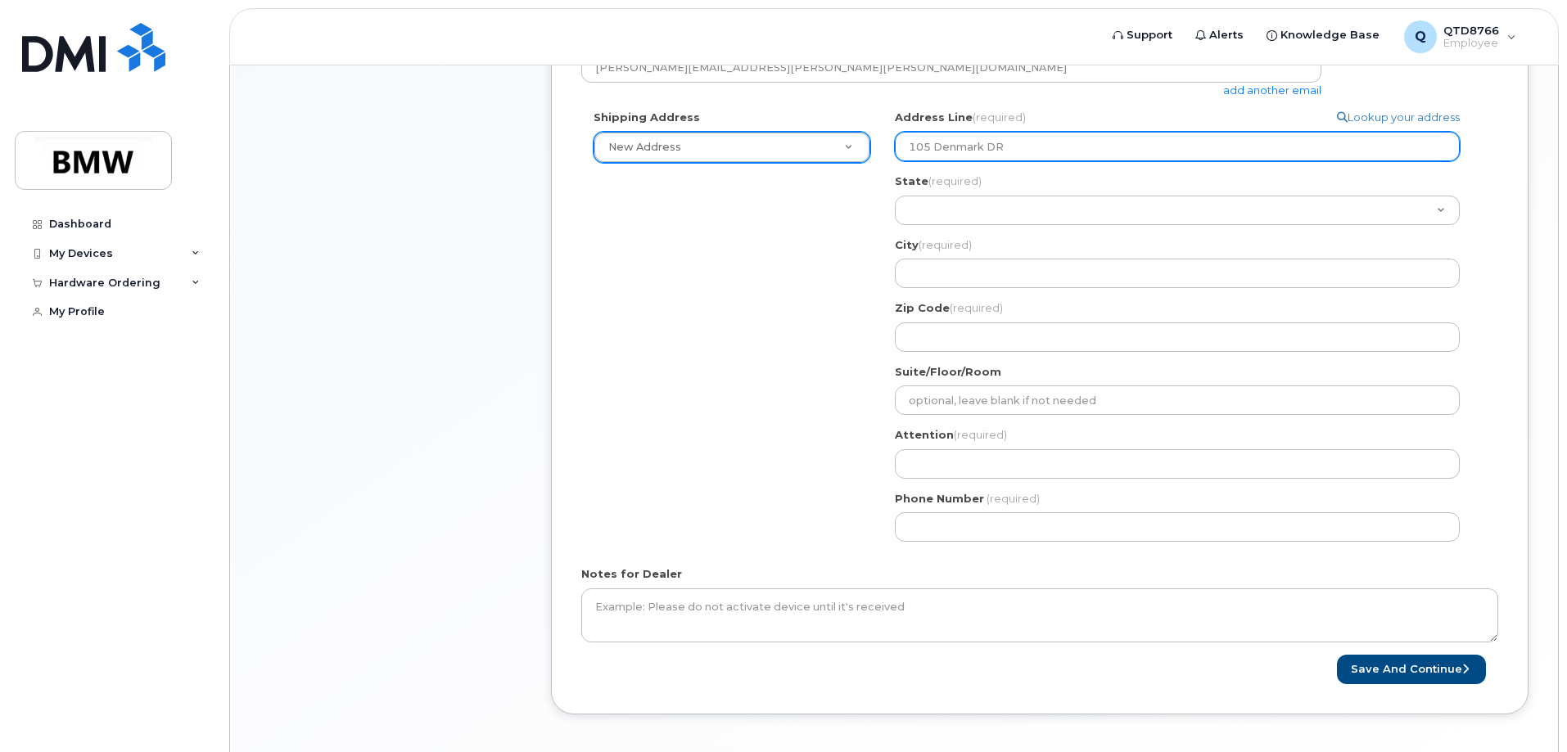
select select
type input "105 Denmark D"
select select
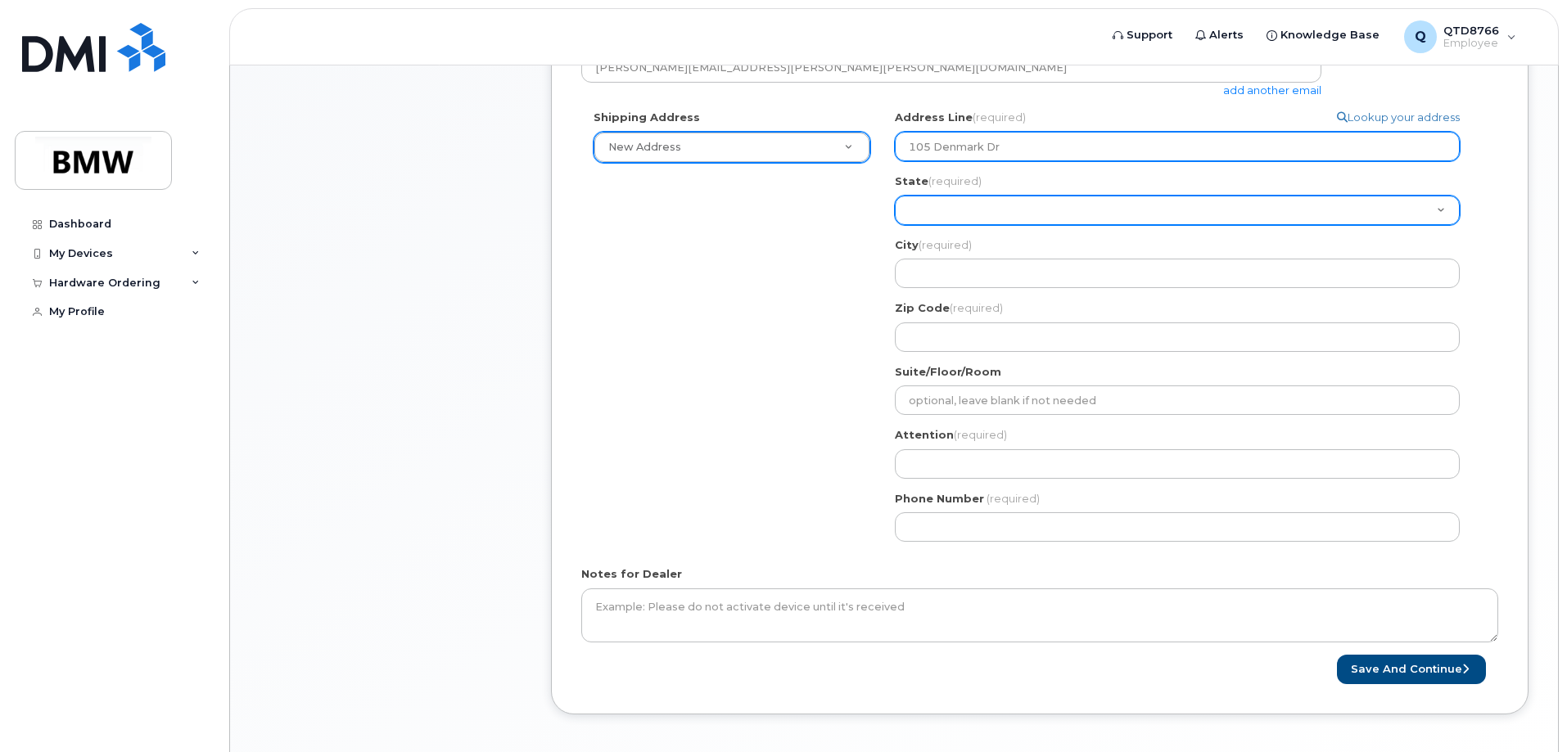
type input "105 Denmark Dr"
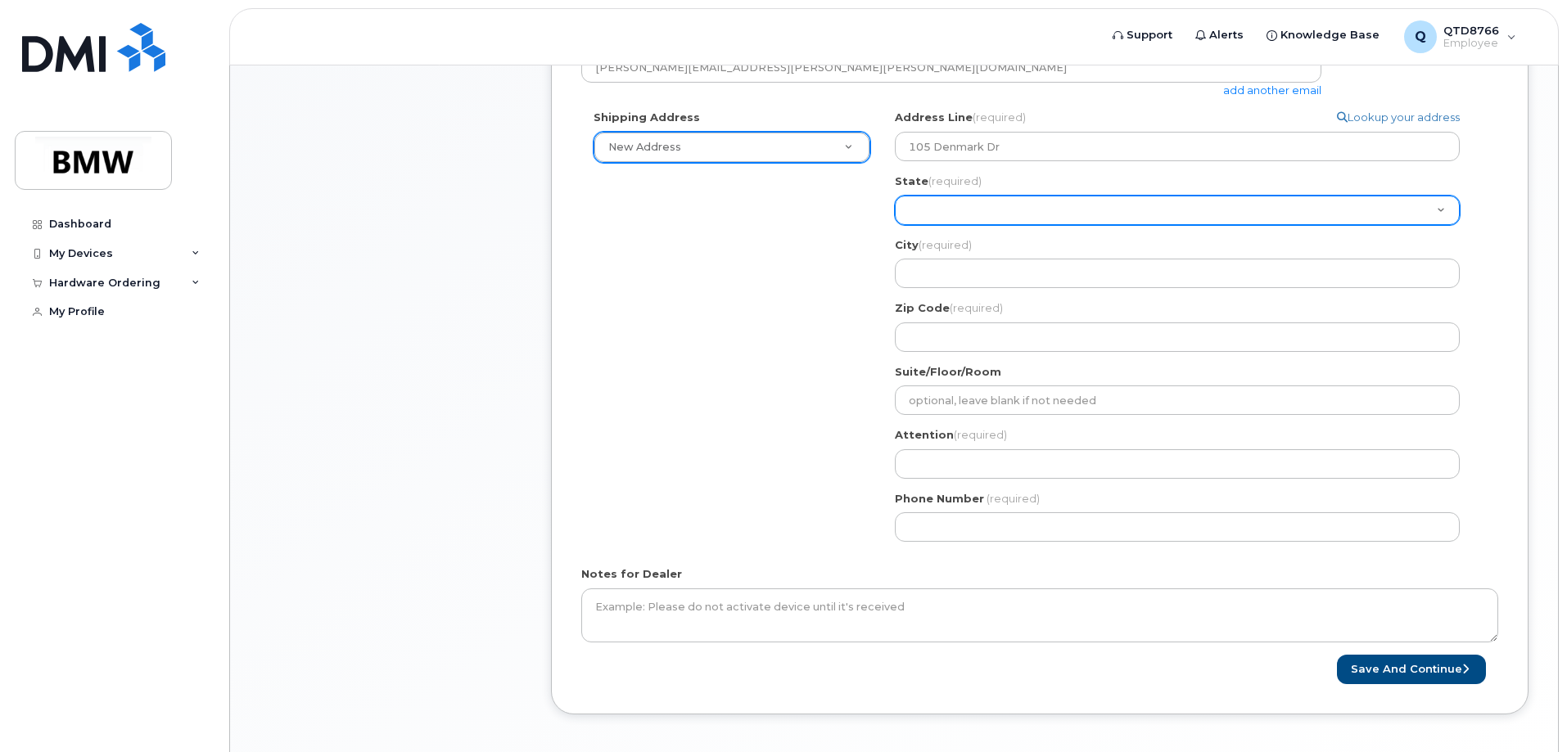
click at [1004, 205] on select "Alabama Alaska American Samoa Arizona Arkansas California Colorado Connecticut …" at bounding box center [1177, 210] width 565 height 29
select select "SC"
click at [895, 196] on select "Alabama Alaska American Samoa Arizona Arkansas California Colorado Connecticut …" at bounding box center [1177, 210] width 565 height 29
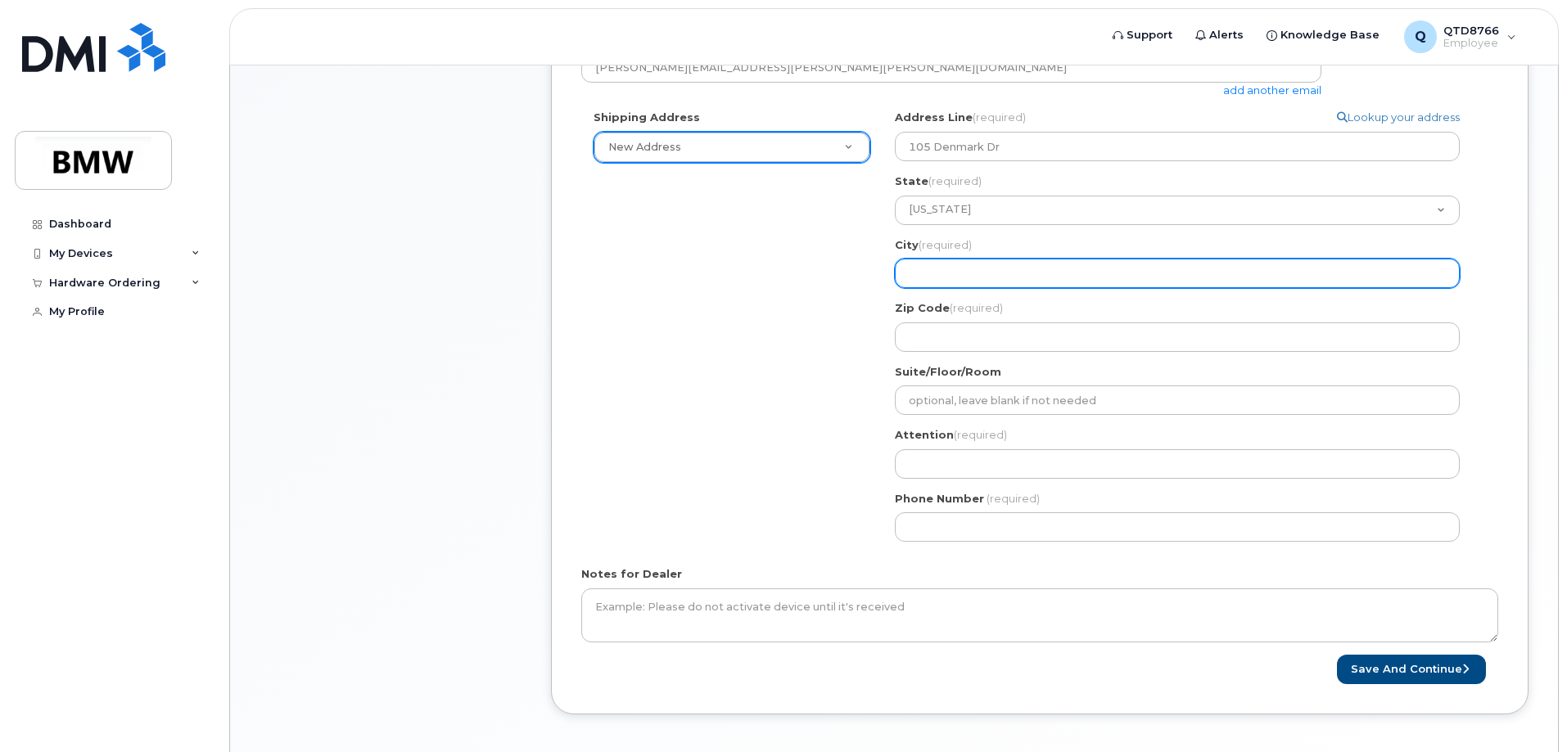
click at [994, 264] on input "City (required)" at bounding box center [1177, 273] width 565 height 29
select select
type input "G"
select select
type input "Gr"
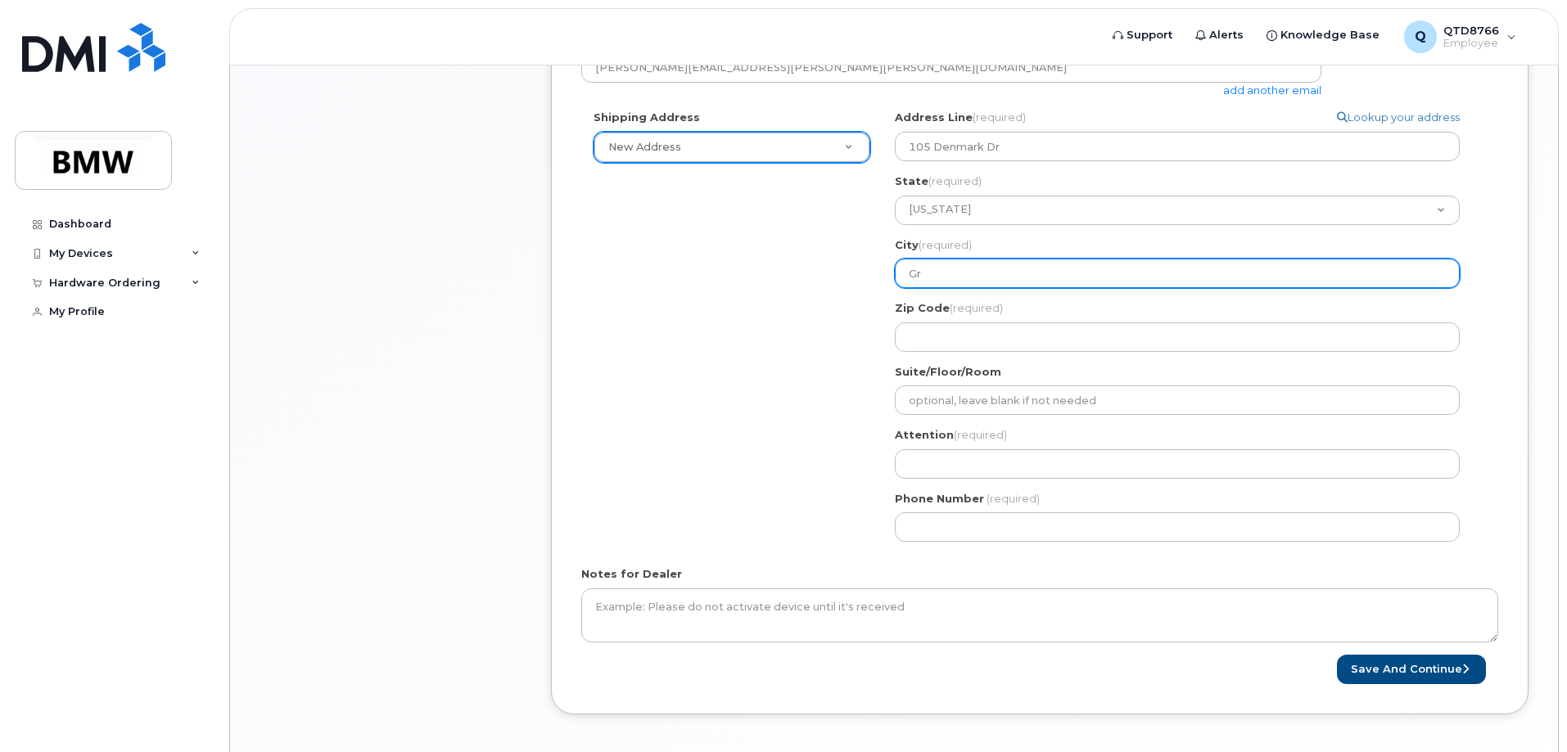
select select
type input "Gre"
select select
type input "Gree"
select select
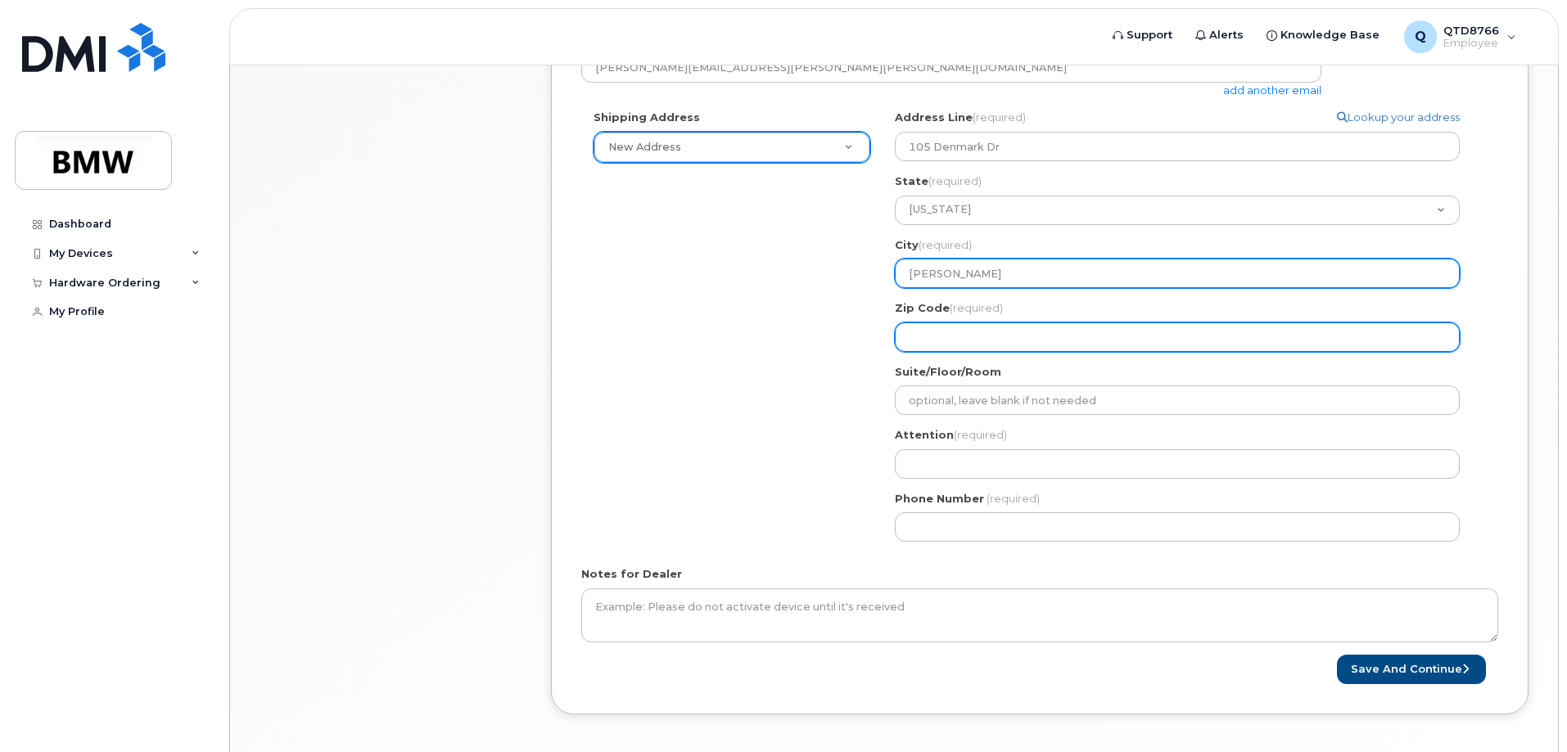
type input "Greer"
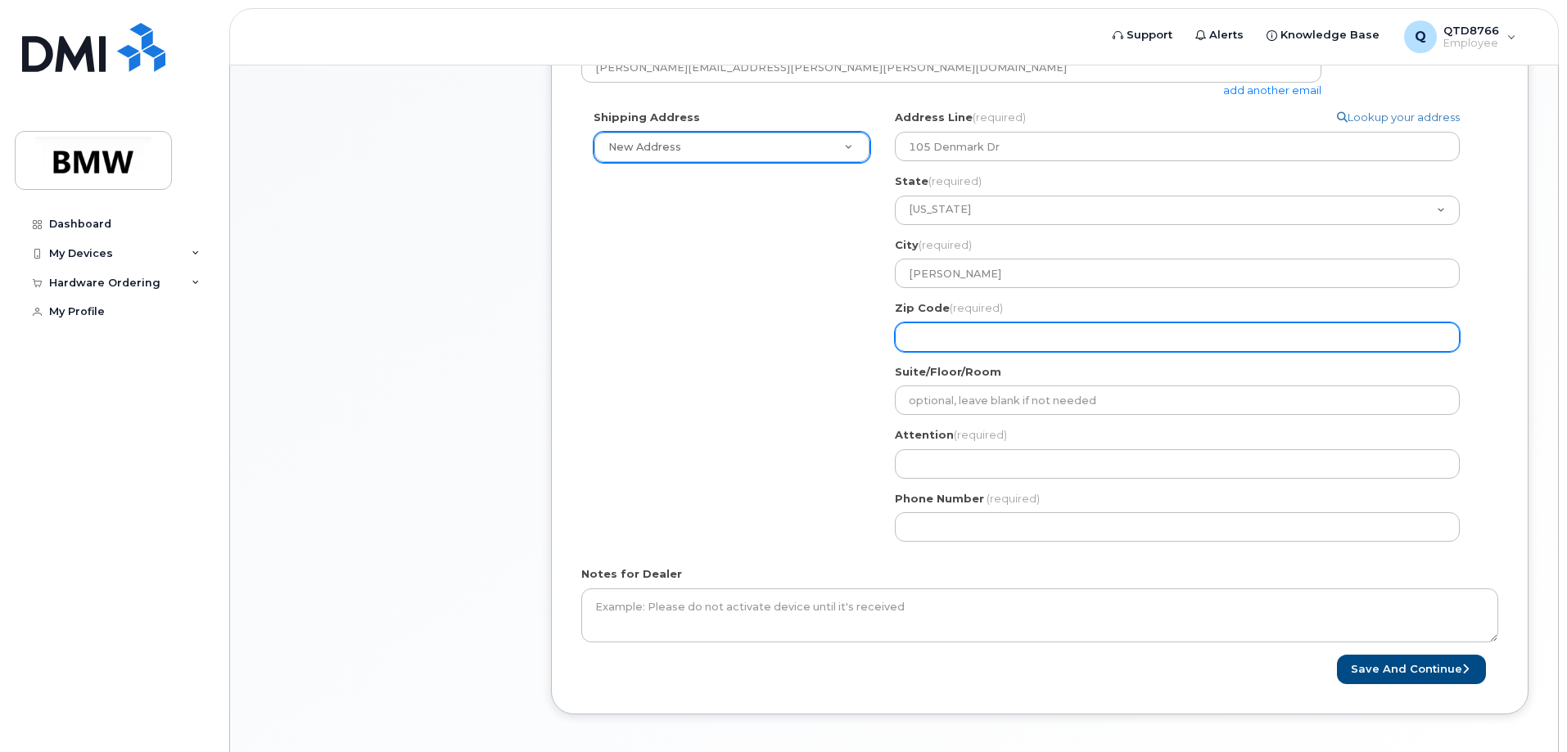
click at [994, 345] on input "Zip Code (required)" at bounding box center [1177, 337] width 565 height 29
select select
type input "2"
select select
type input "29"
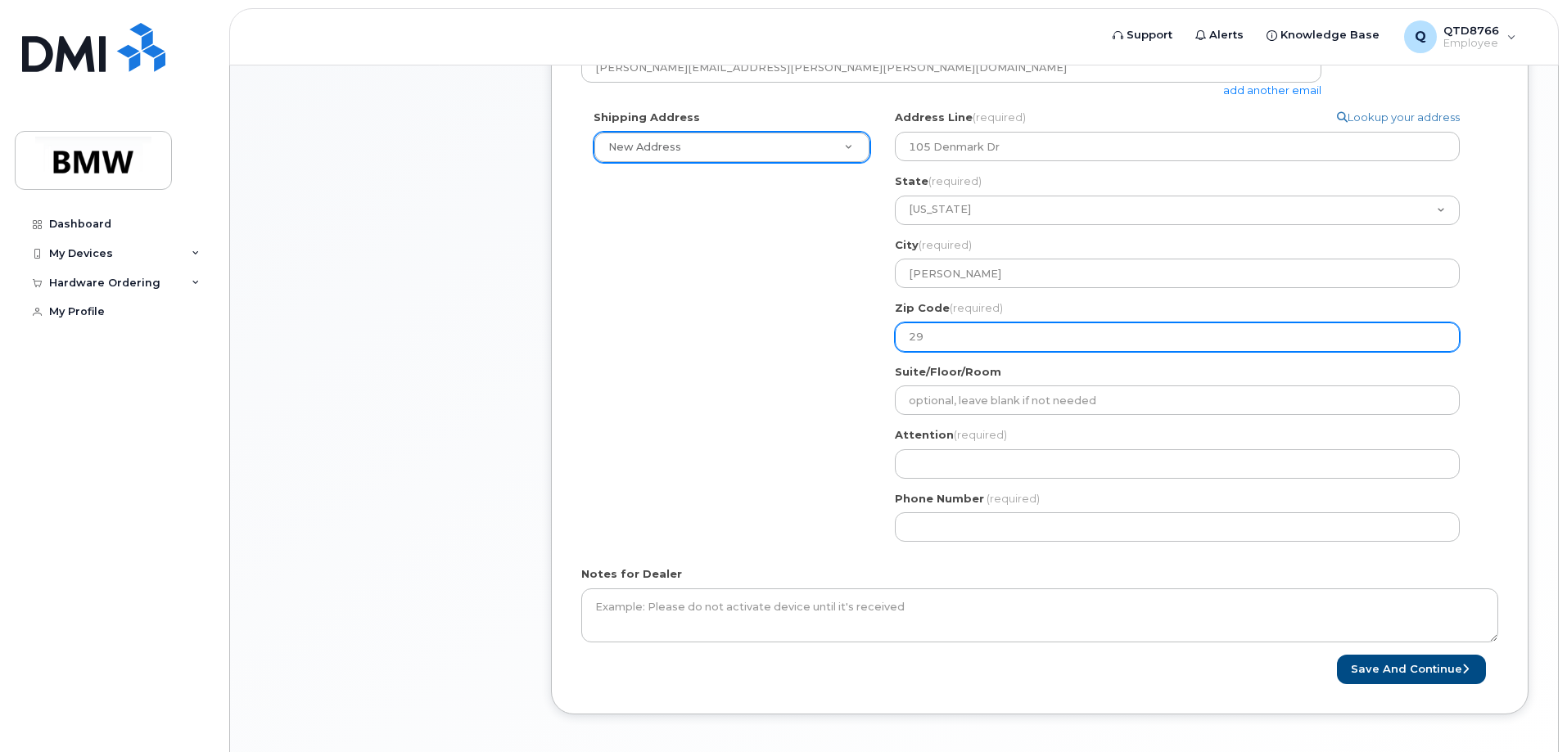
select select
type input "296"
select select
type input "2965"
select select
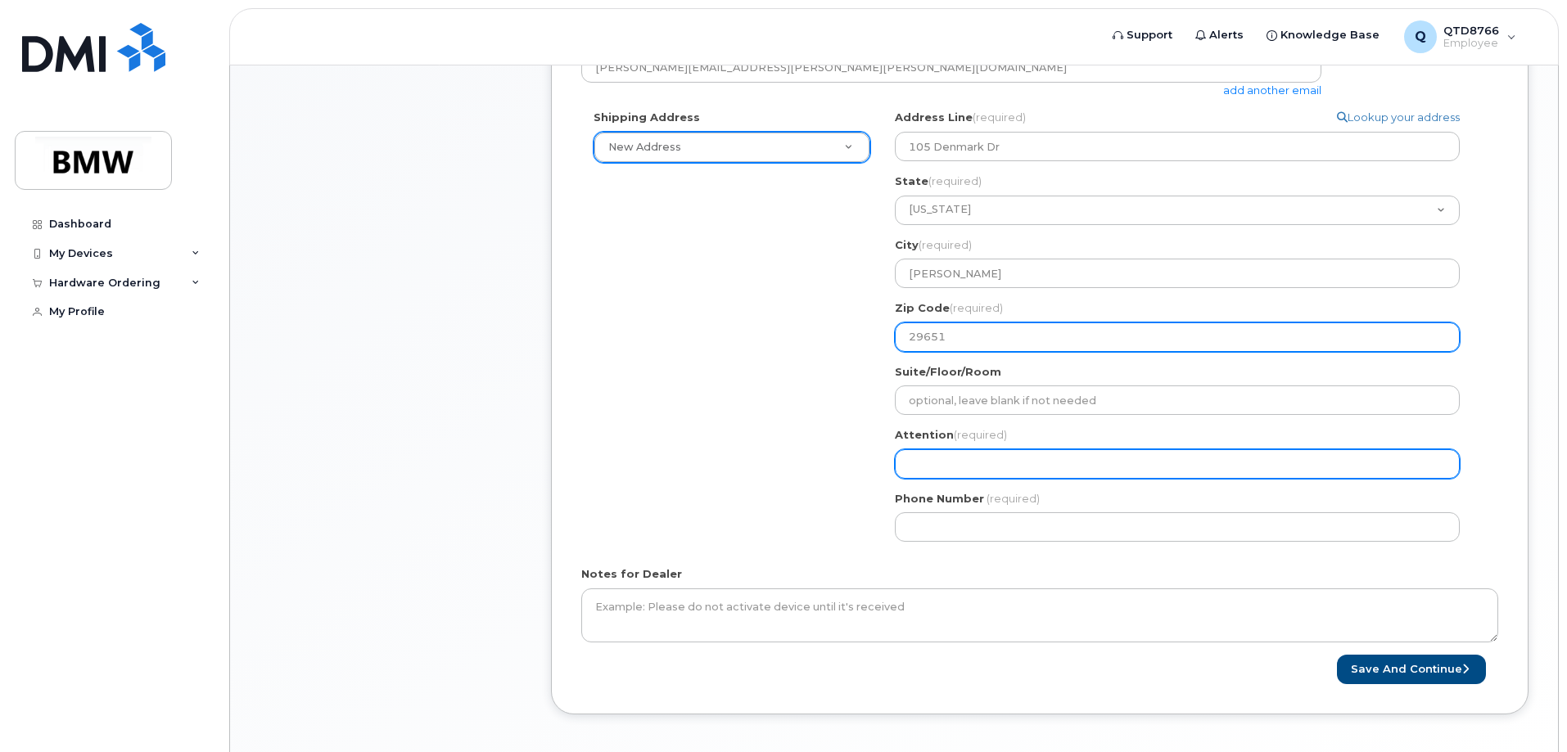
type input "29651"
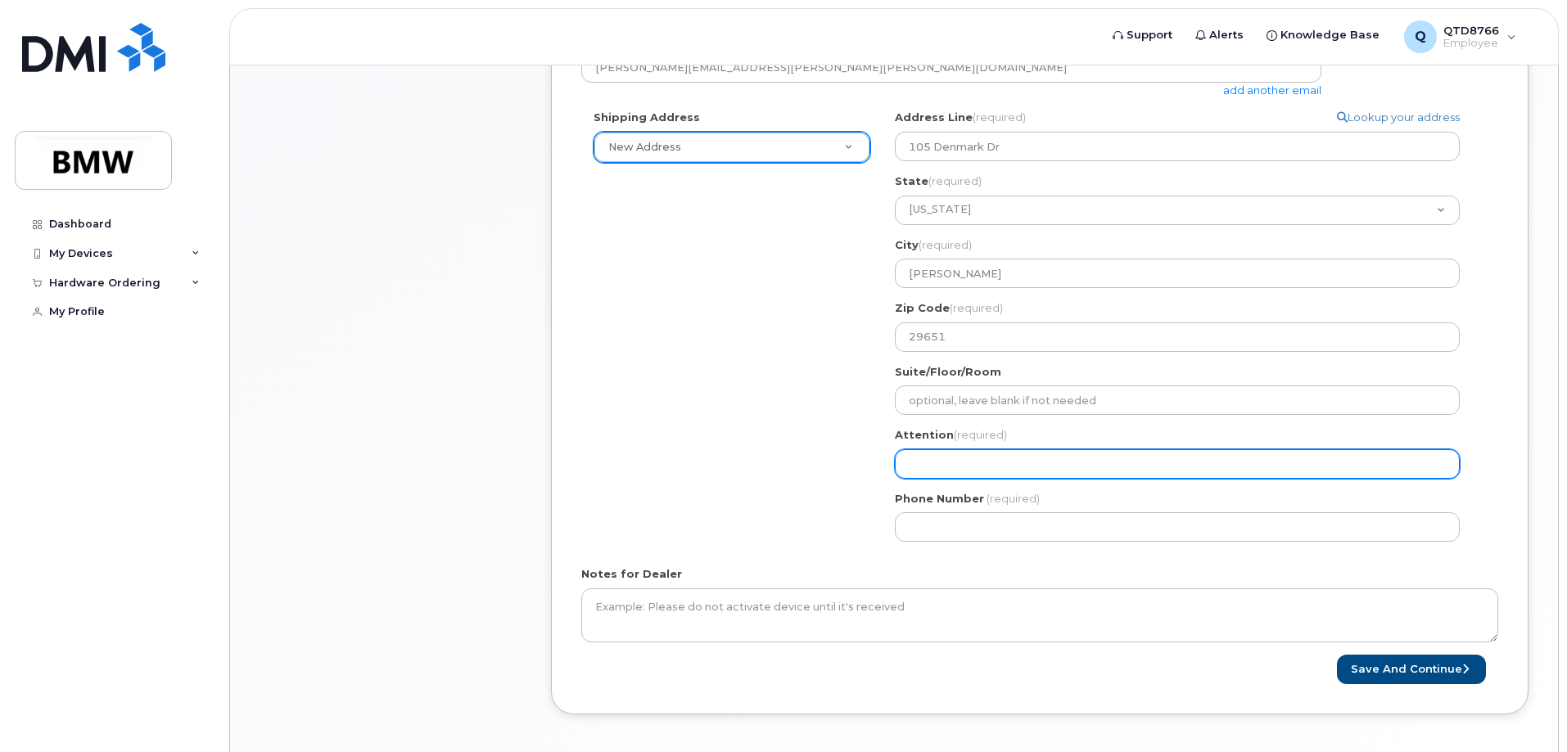
click at [993, 458] on input "Attention (required)" at bounding box center [1177, 463] width 565 height 29
select select
type input "B"
select select
type input "Br"
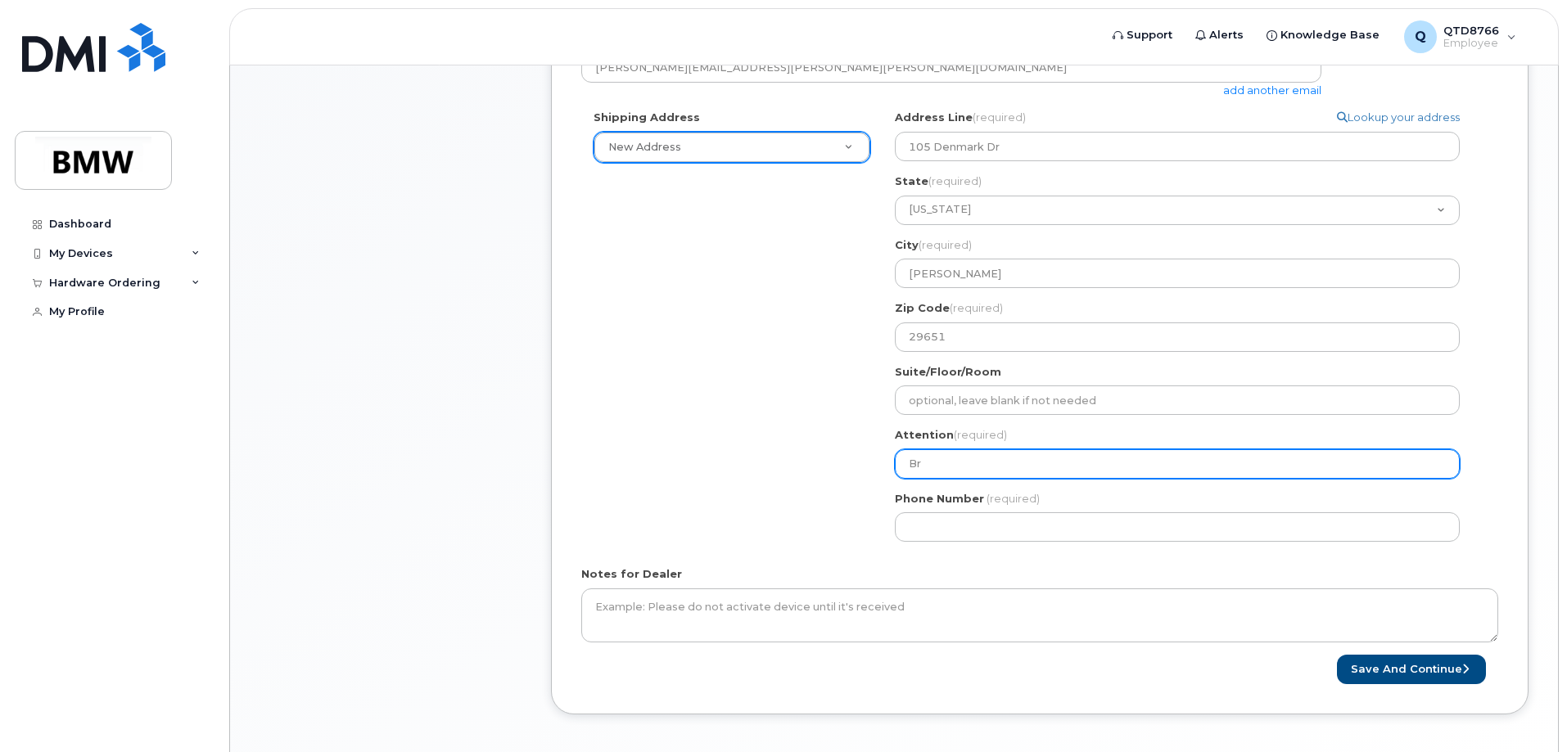
select select
type input "Bry"
select select
type input "Brya"
select select
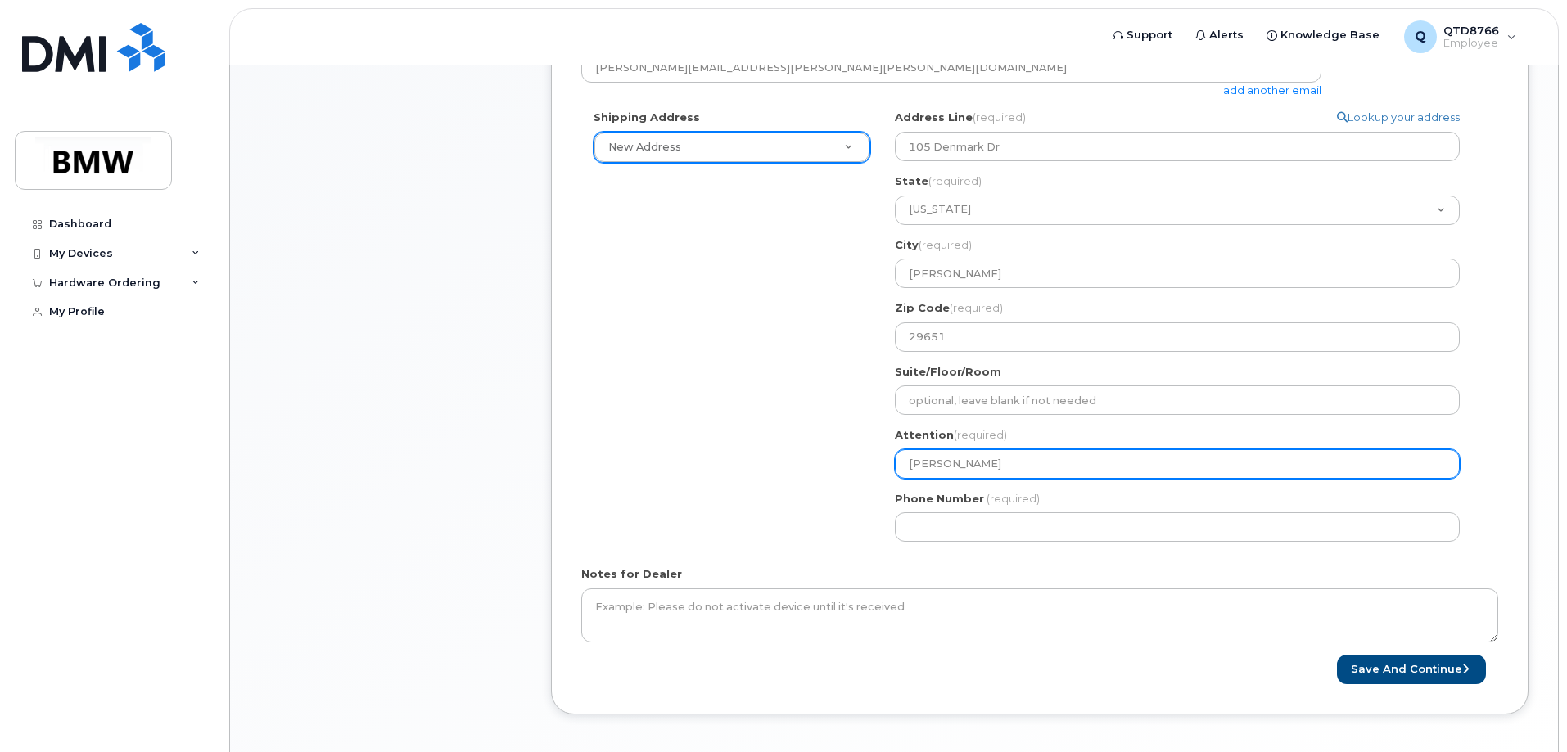
type input "Bryan"
select select
type input "Bryan J"
select select
type input "Bryan Jo"
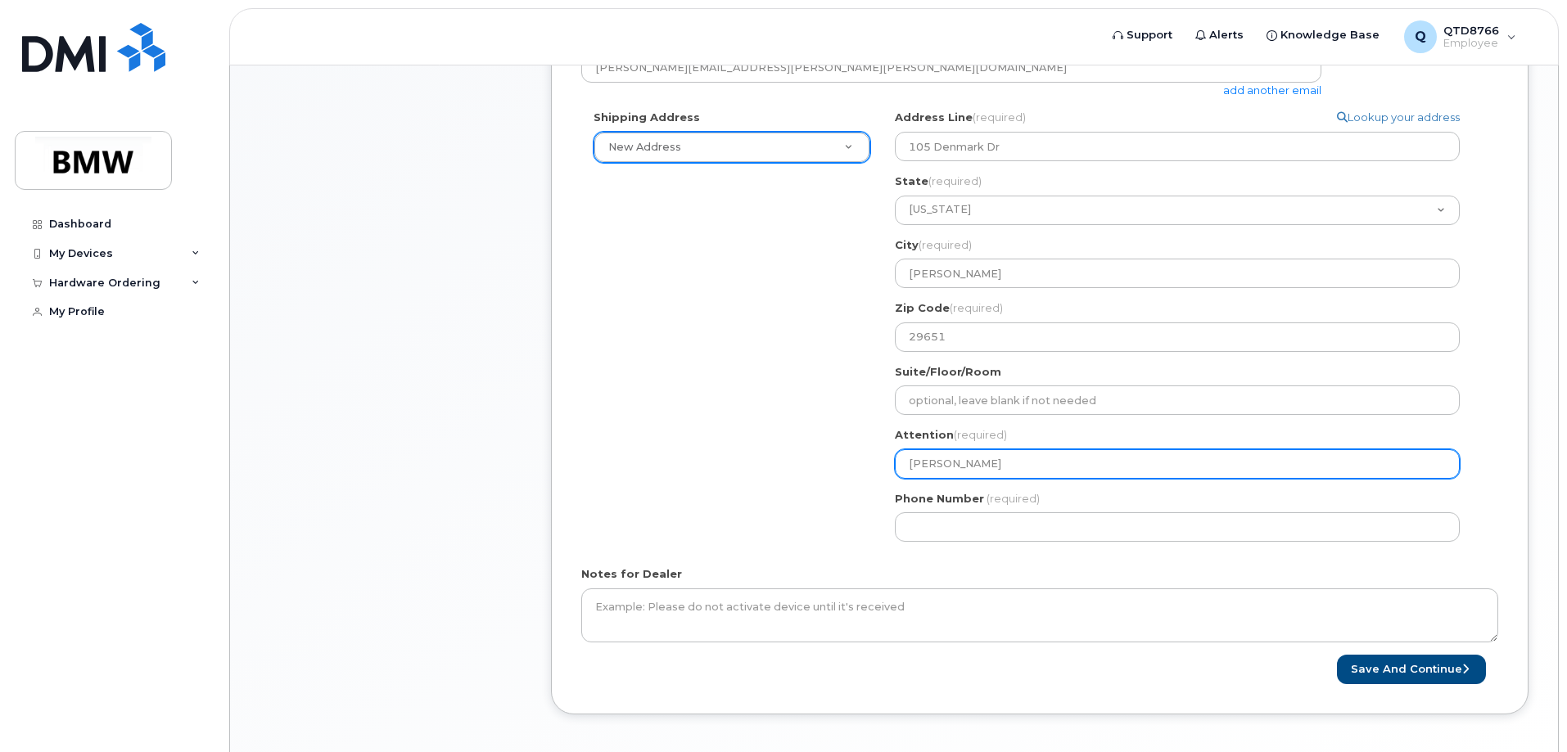
select select
type input "Bryan Joh"
select select
type input "Bryan John"
select select
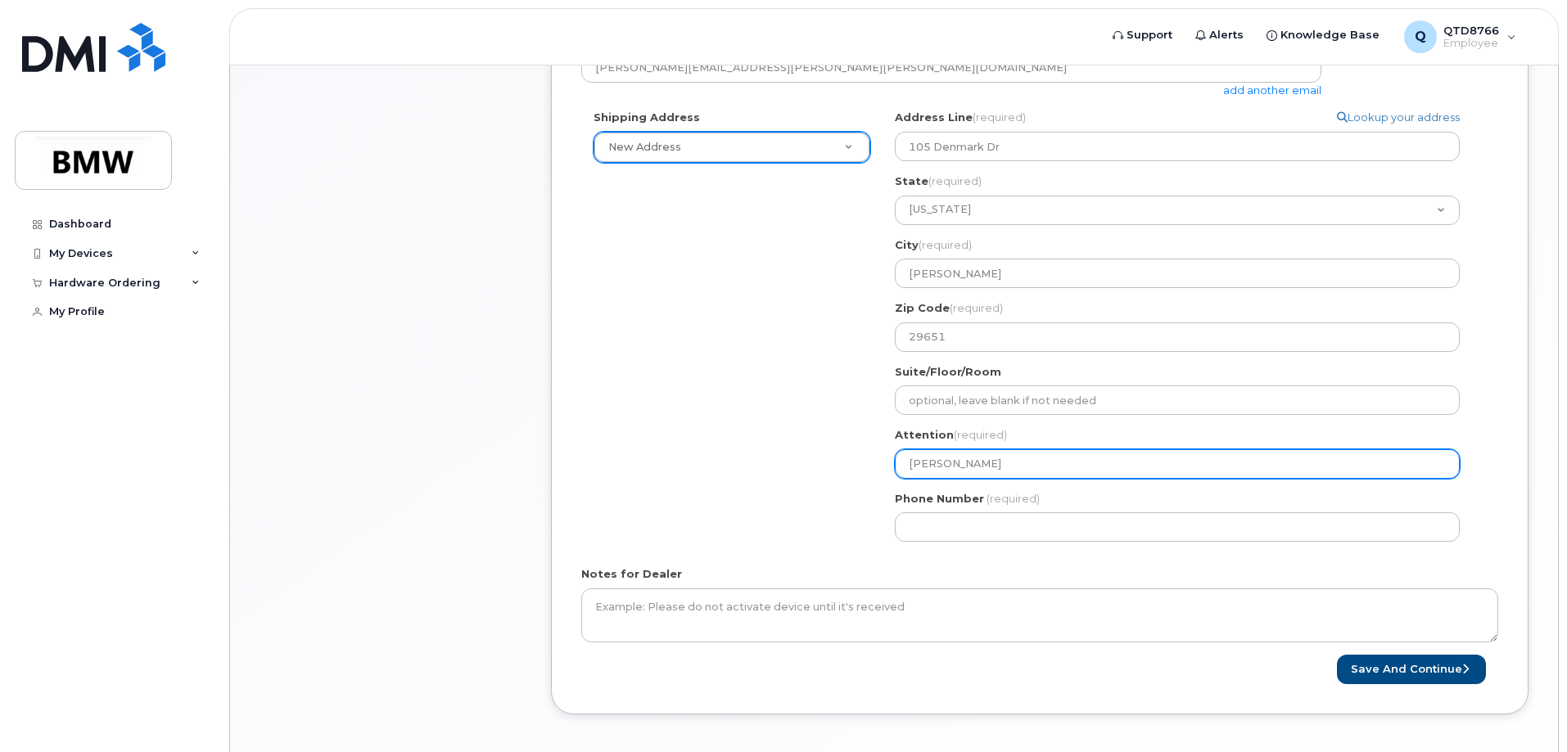
type input "Bryan Johns"
select select
type input "Bryan Johnso"
select select
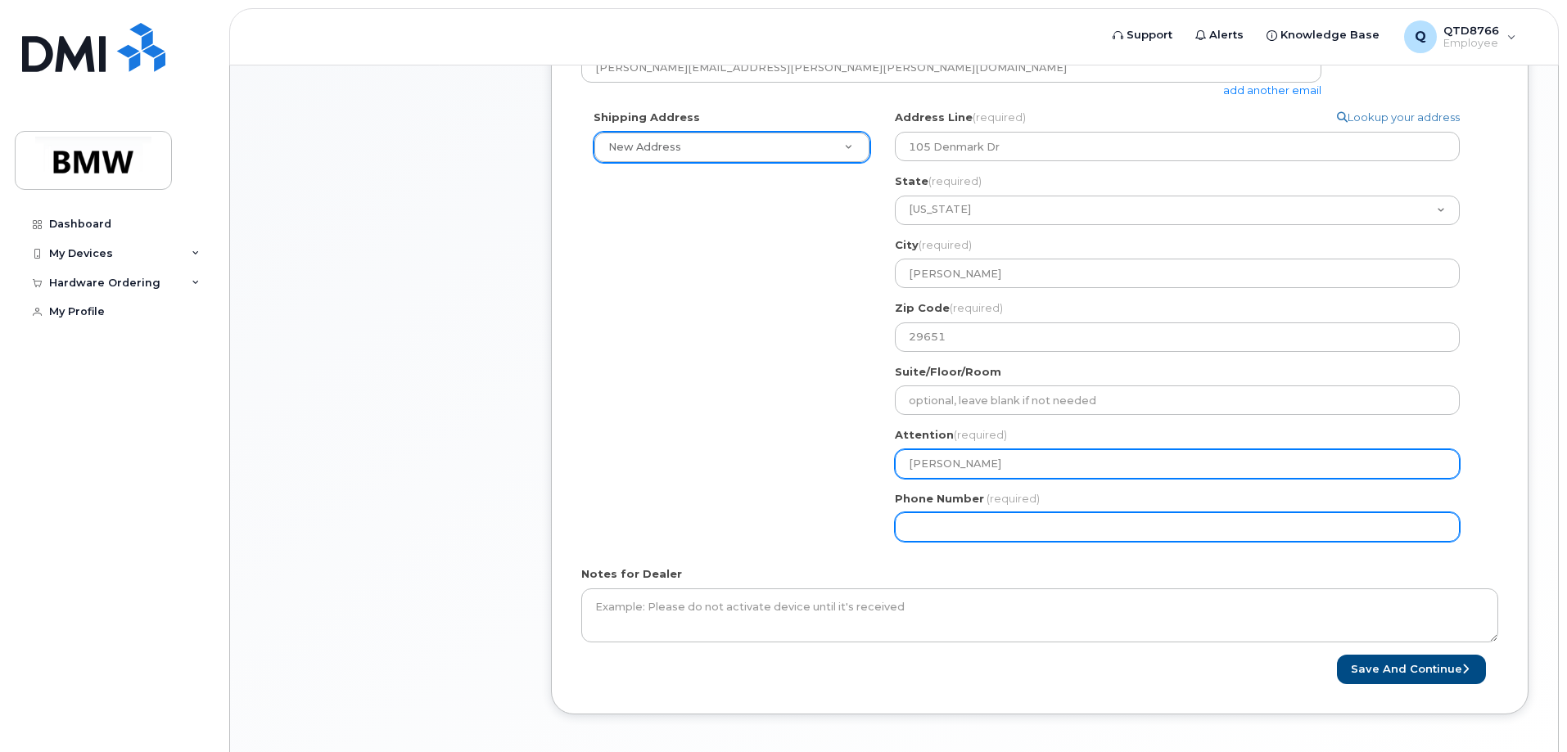
type input "[PERSON_NAME]"
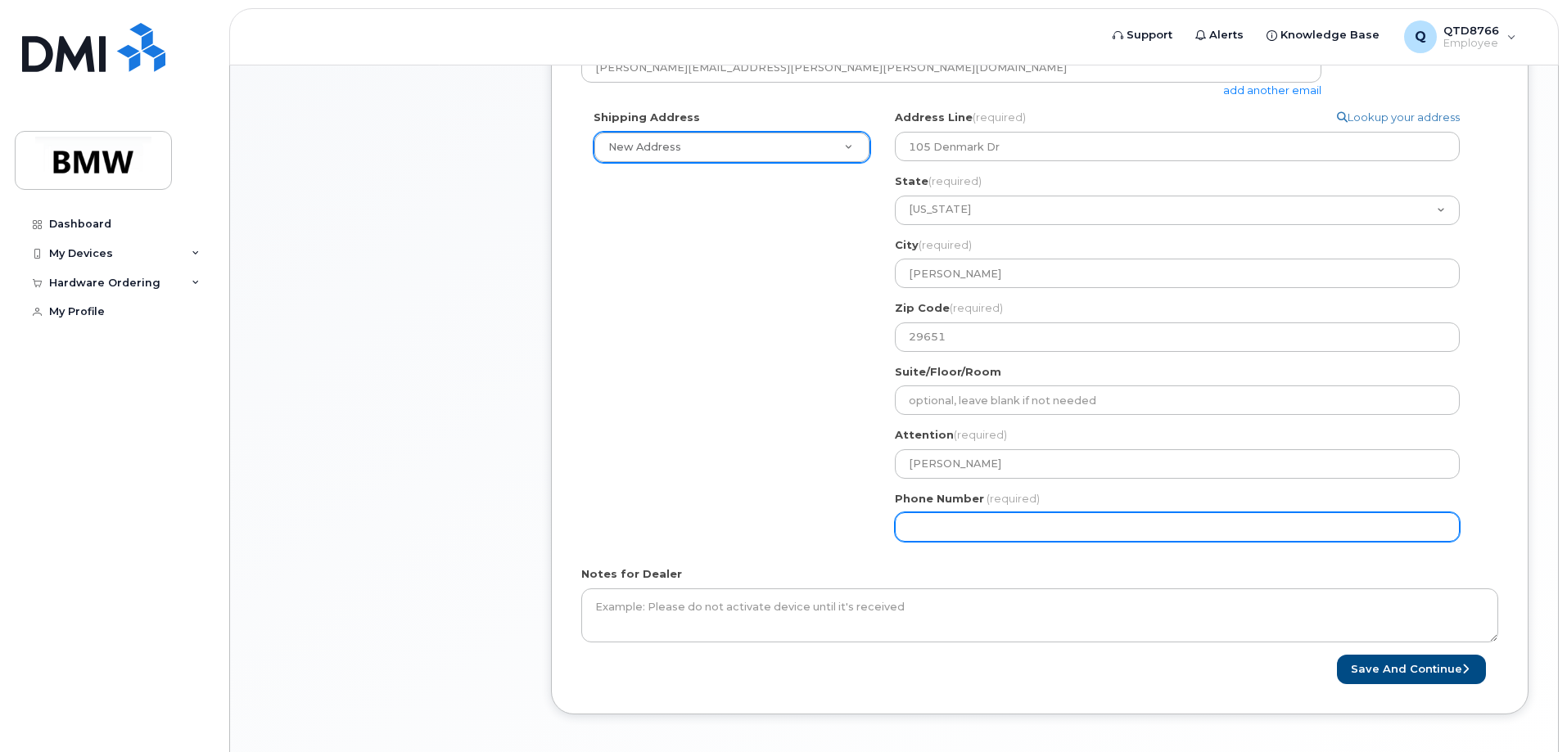
click at [1036, 521] on input "Phone Number" at bounding box center [1177, 526] width 565 height 29
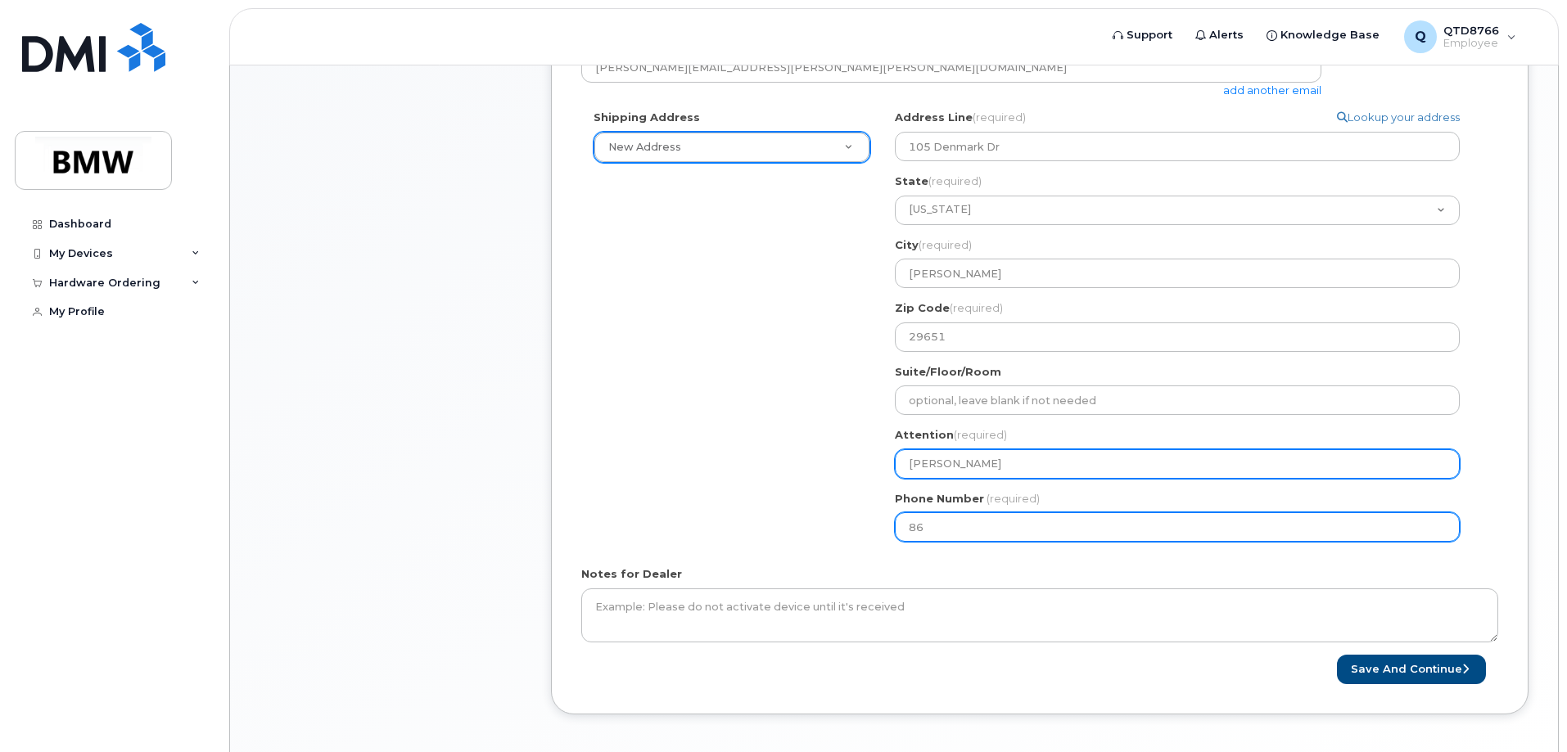
type input "864"
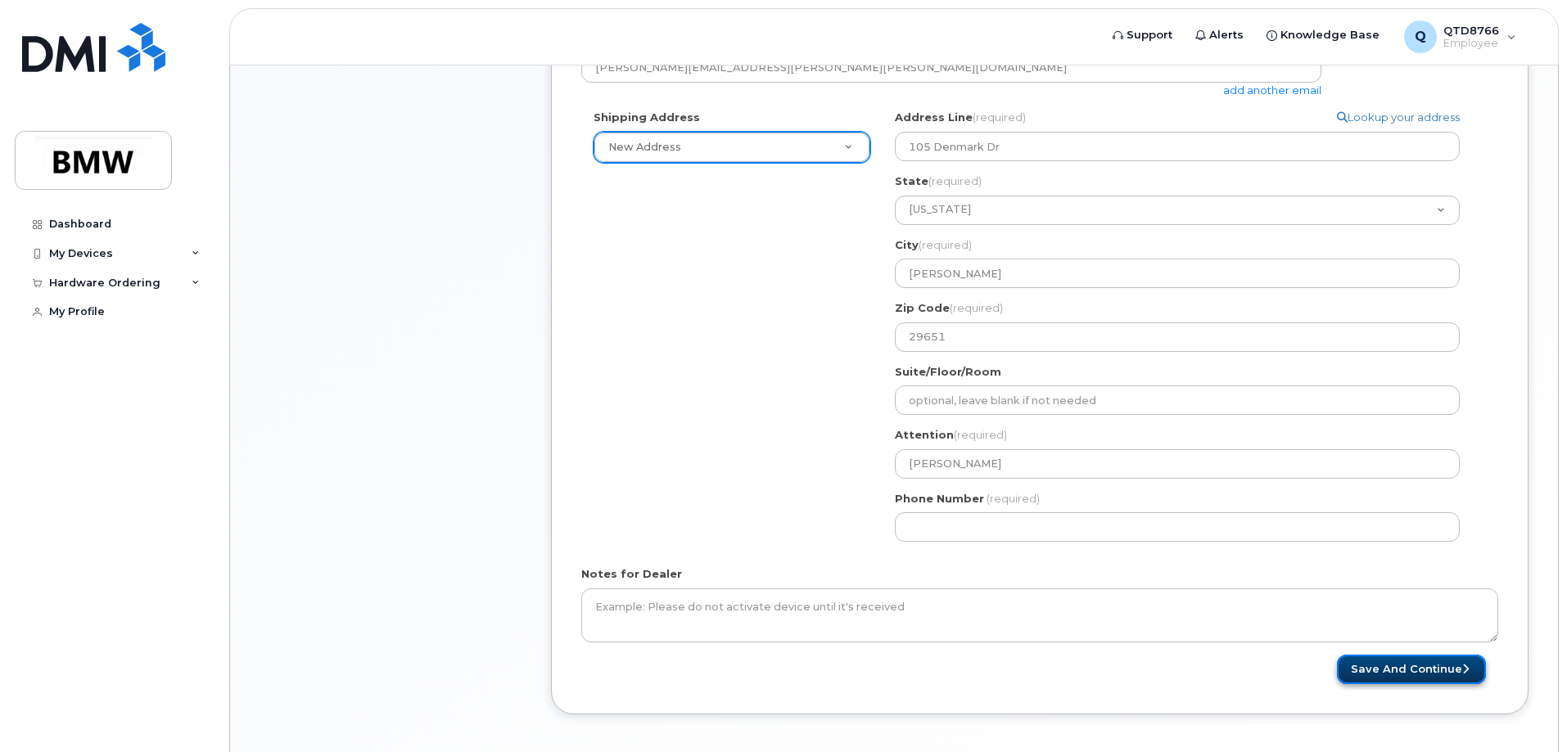
click at [1417, 684] on button "Save and Continue" at bounding box center [1411, 670] width 149 height 30
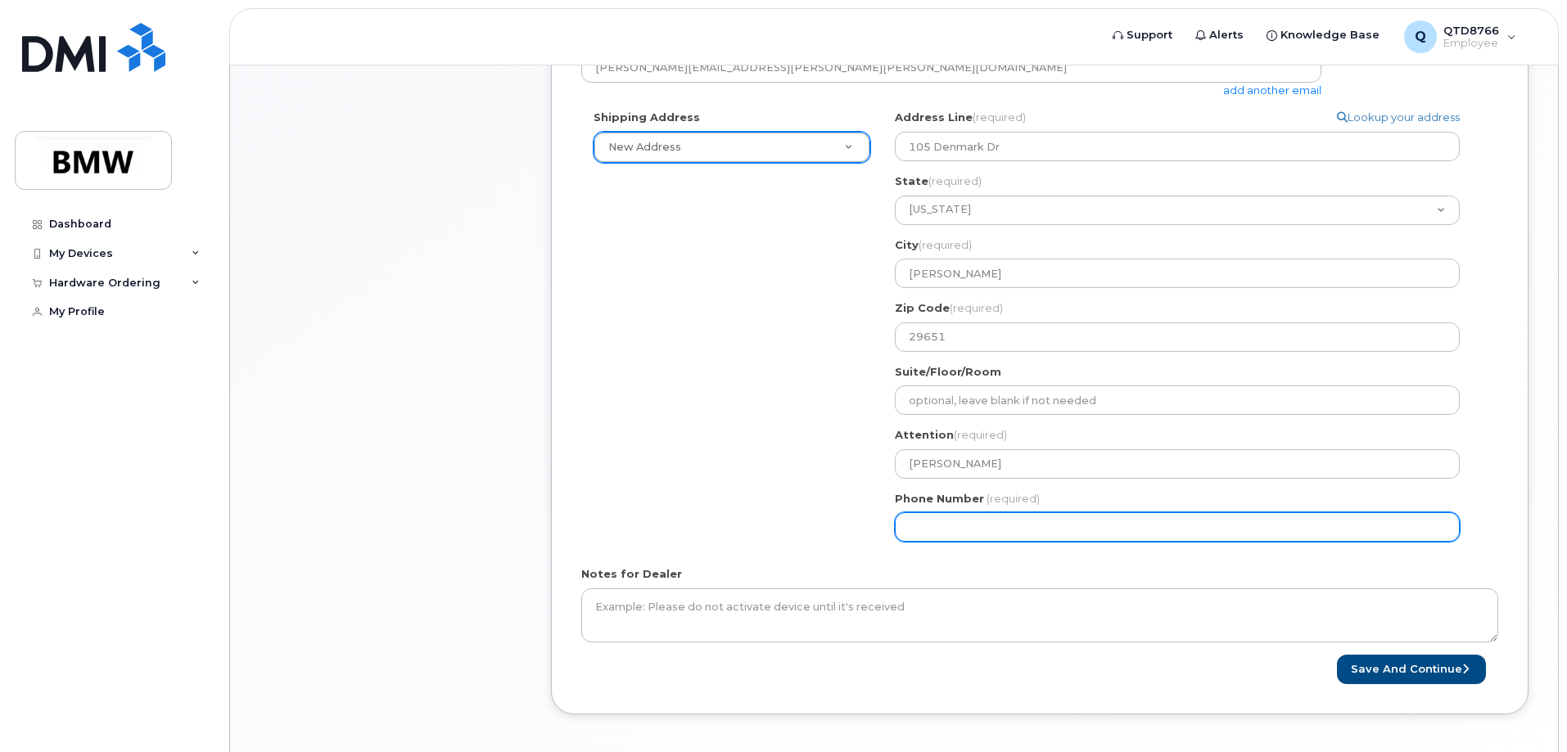
click at [1040, 535] on input "Phone Number" at bounding box center [1177, 526] width 565 height 29
click at [961, 529] on input "Phone Number" at bounding box center [1177, 526] width 565 height 29
click at [935, 530] on input "Phone Number" at bounding box center [1177, 526] width 565 height 29
select select
type input "8649159656"
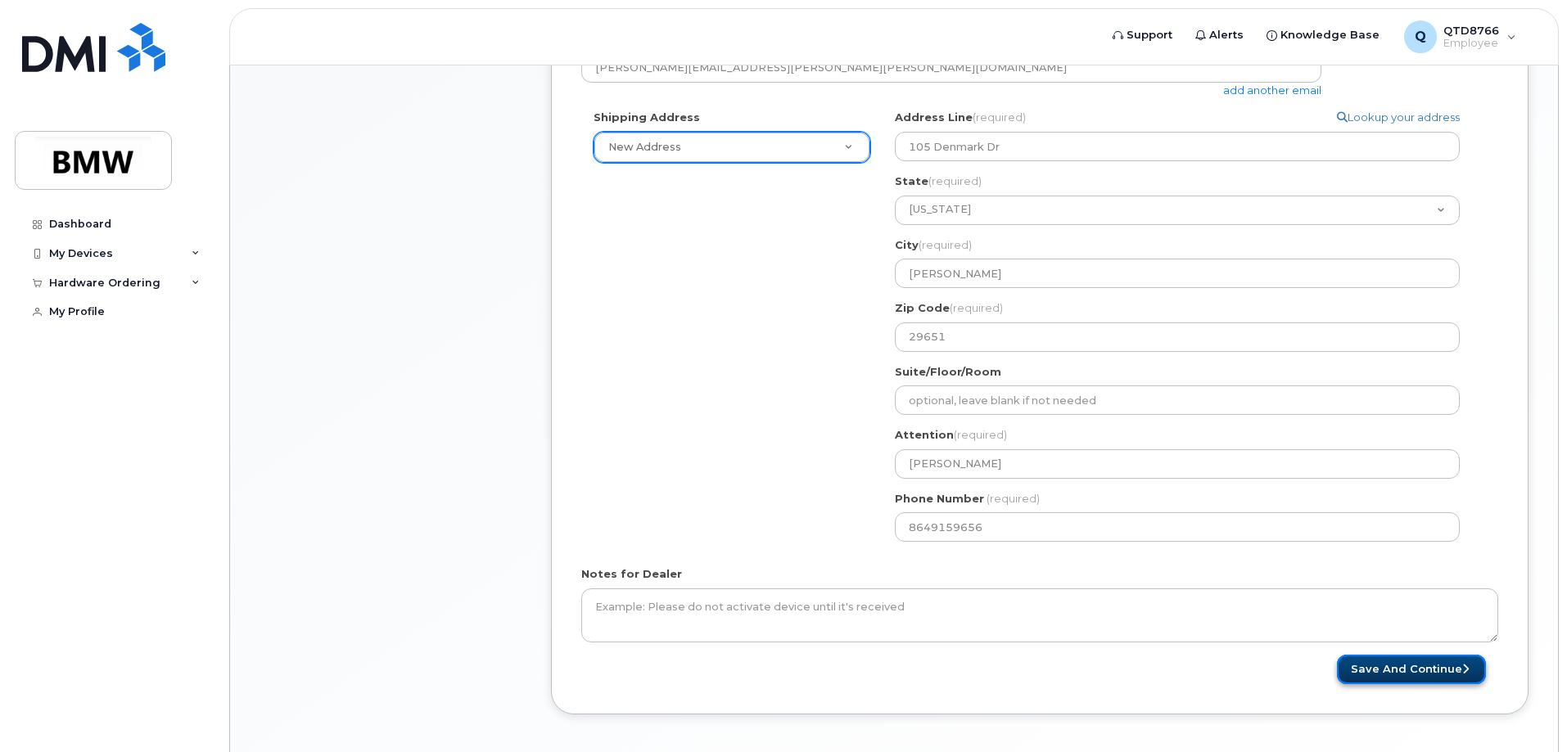
click at [1372, 670] on button "Save and Continue" at bounding box center [1411, 670] width 149 height 30
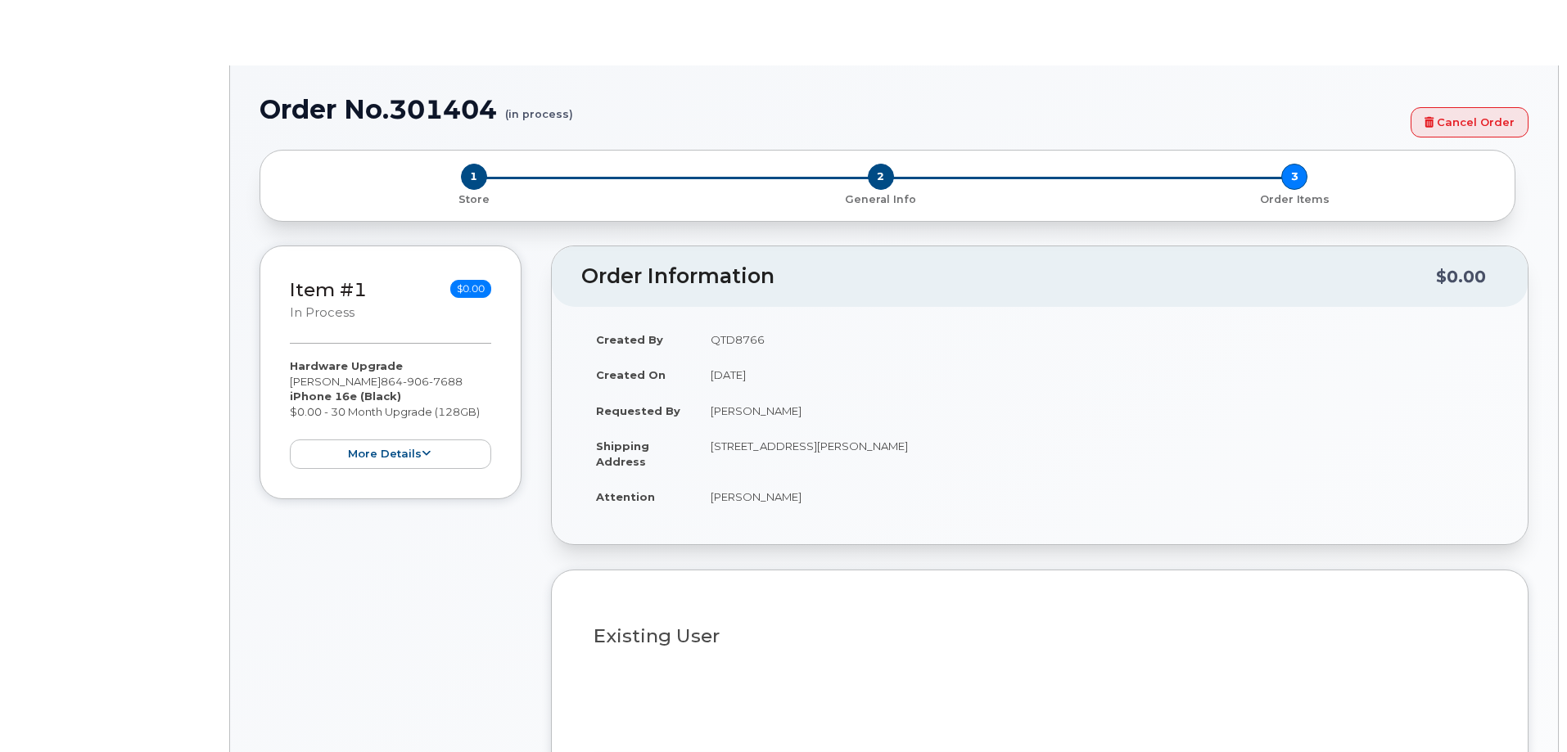
select select "1895518"
type input "1919361"
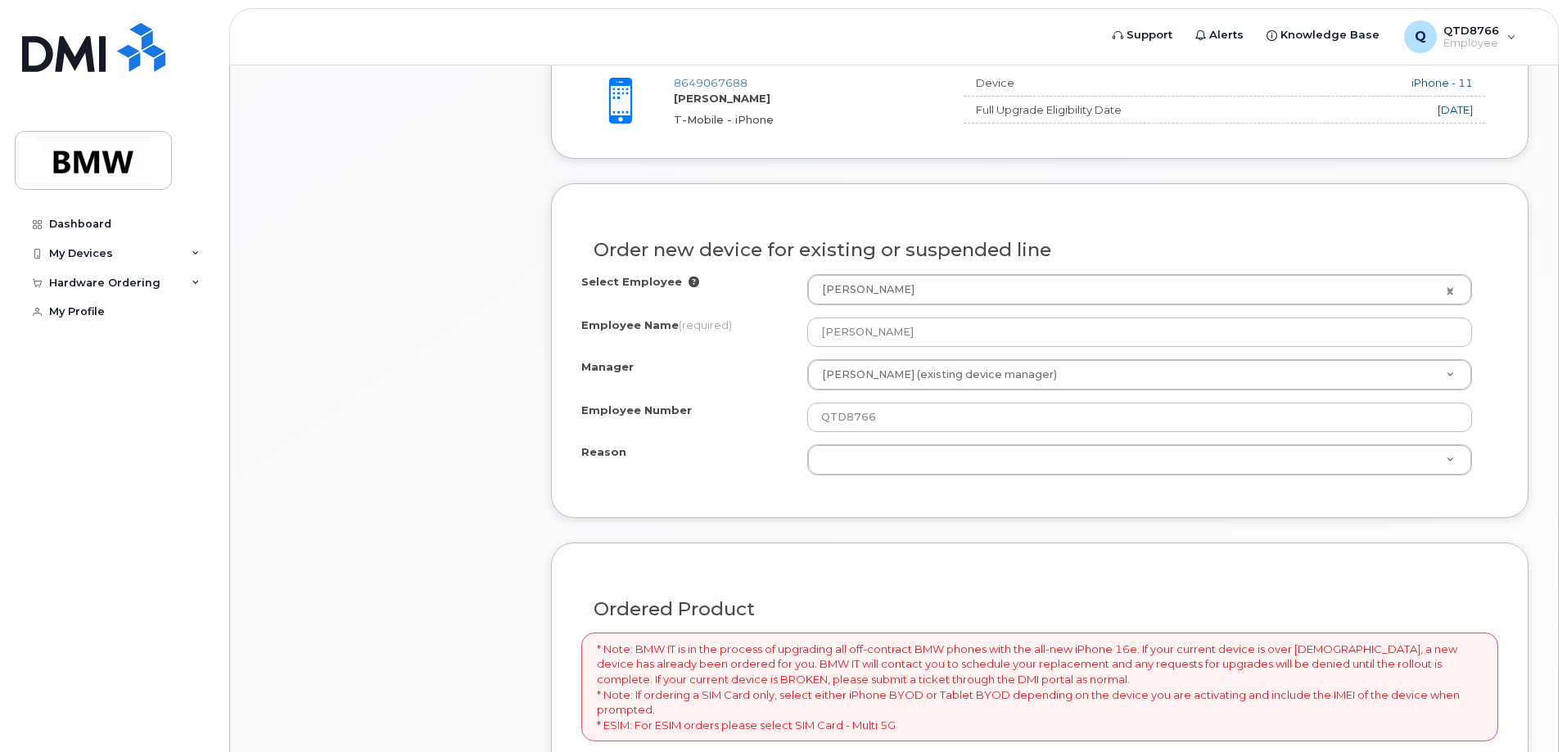
scroll to position [655, 0]
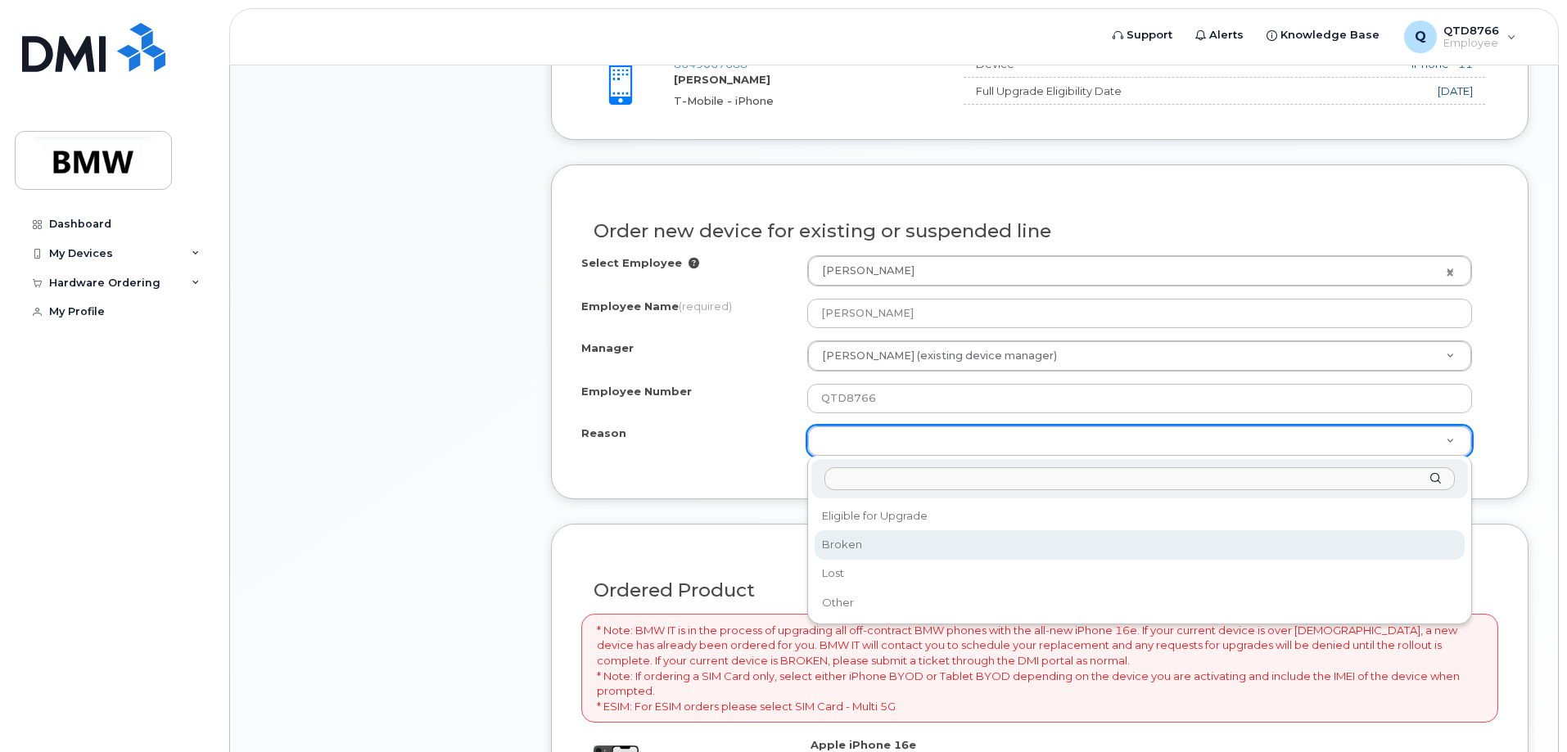
select select "broken"
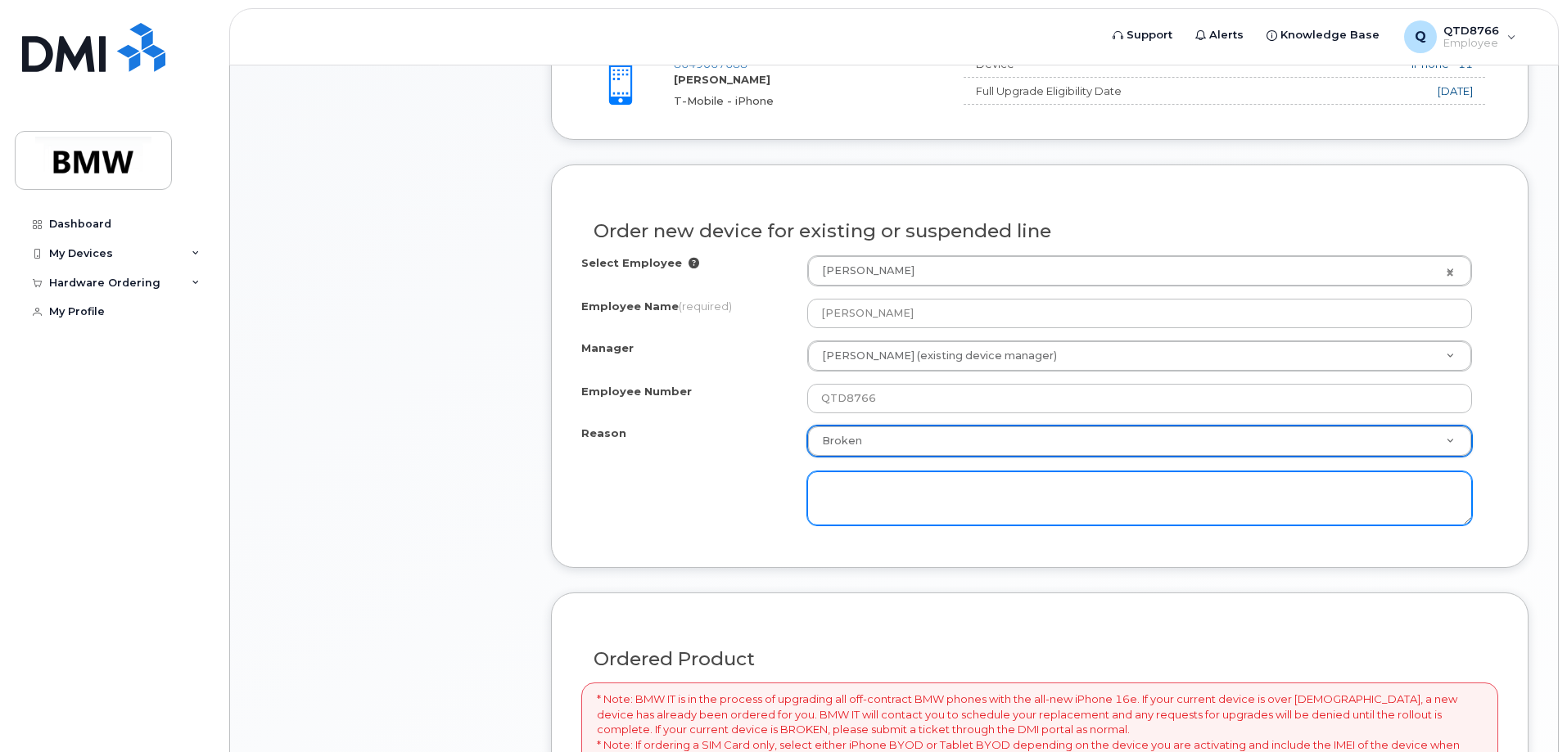
click at [905, 496] on textarea at bounding box center [1139, 499] width 665 height 54
type textarea "P"
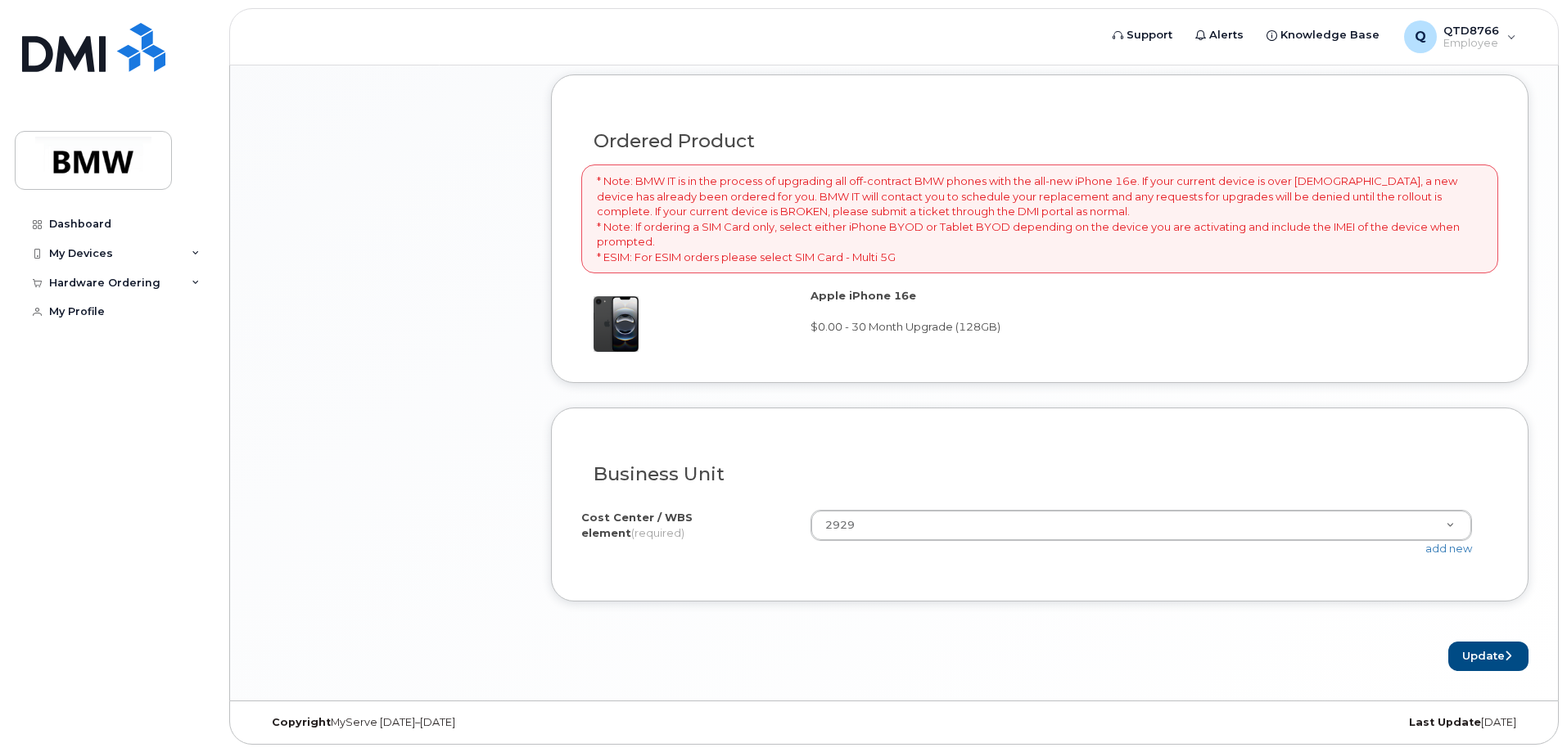
scroll to position [1174, 0]
type textarea "Phone keeps locking and making the screen bigger to were I cannot unlock the ph…"
click at [1493, 660] on button "Update" at bounding box center [1488, 656] width 80 height 30
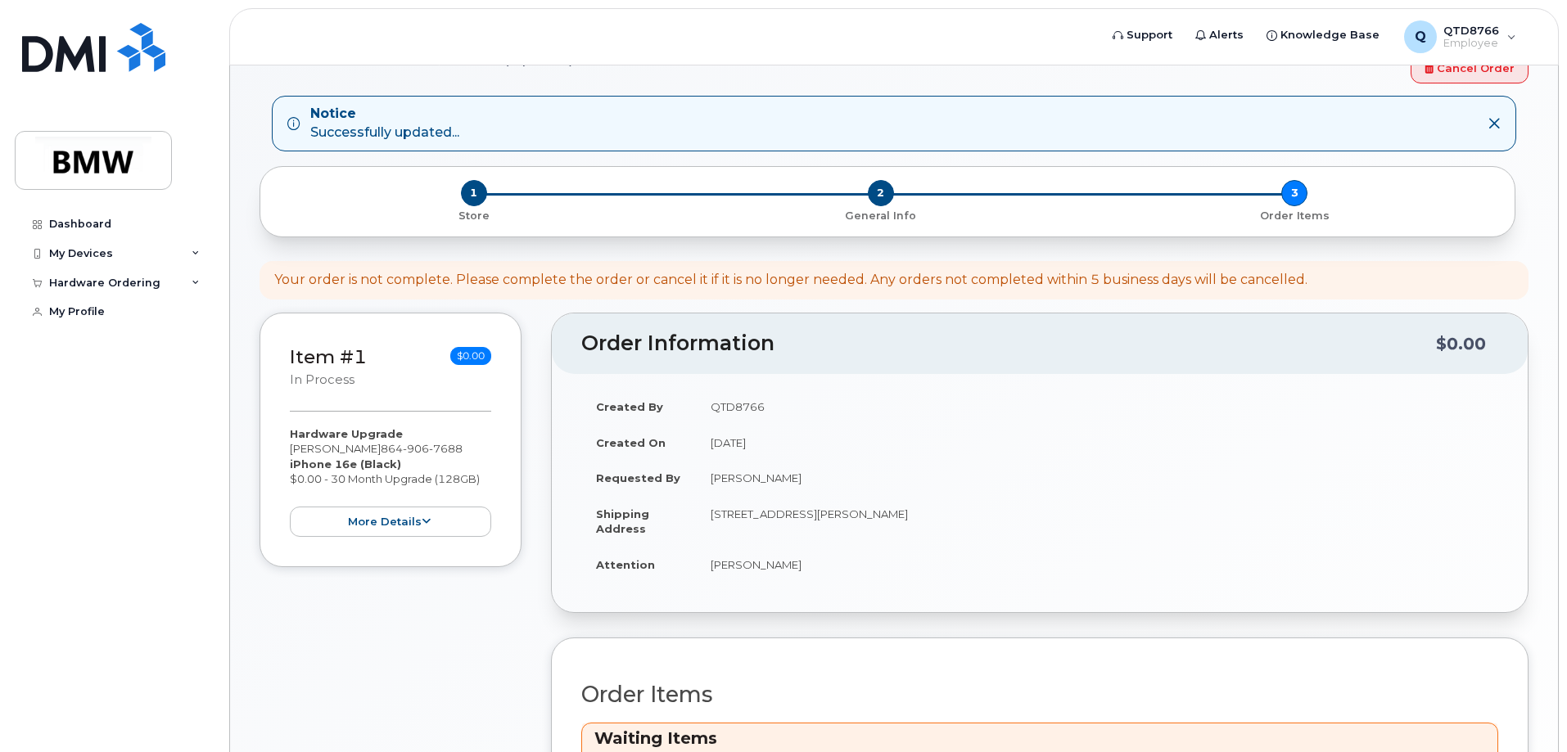
scroll to position [379, 0]
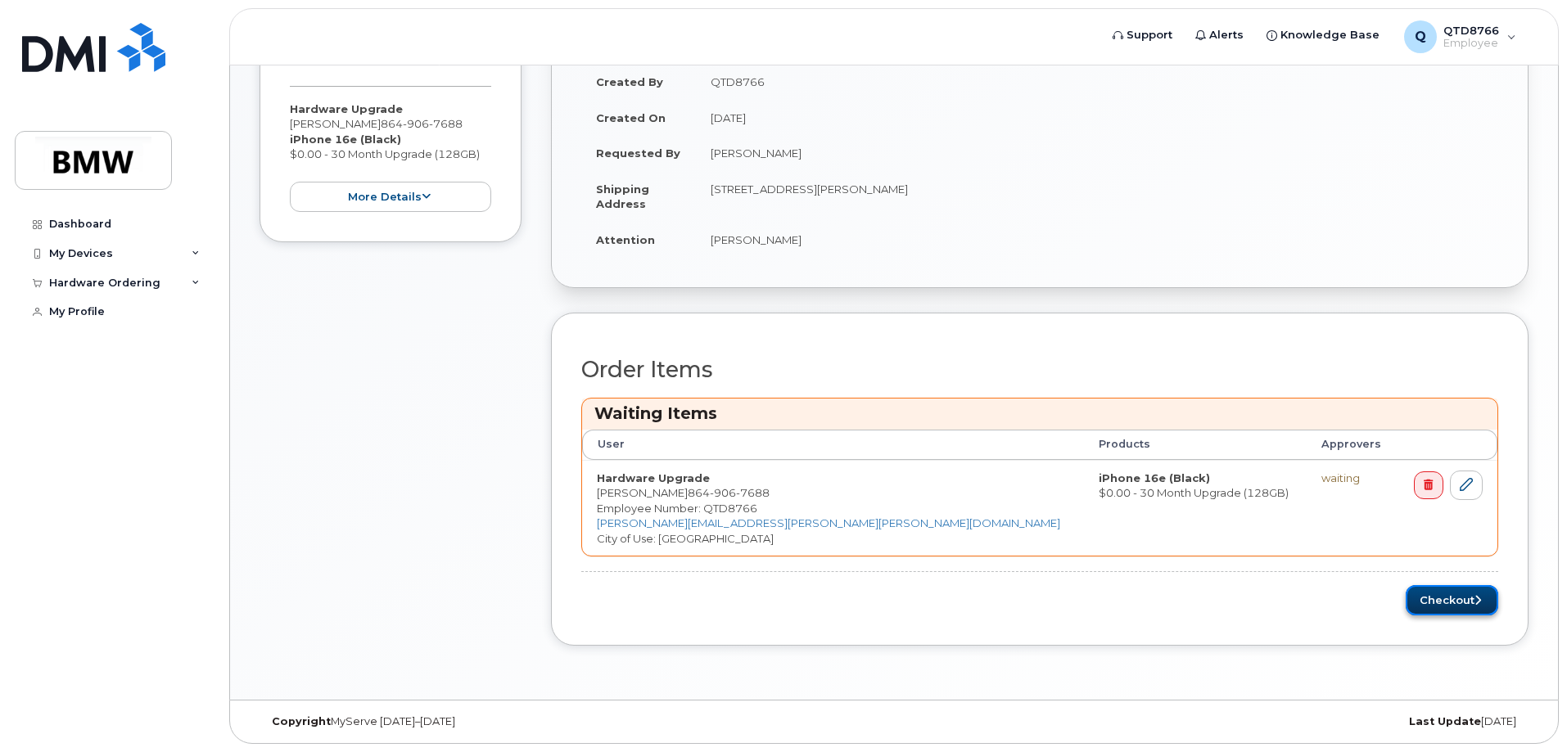
click at [1447, 596] on button "Checkout" at bounding box center [1452, 600] width 93 height 30
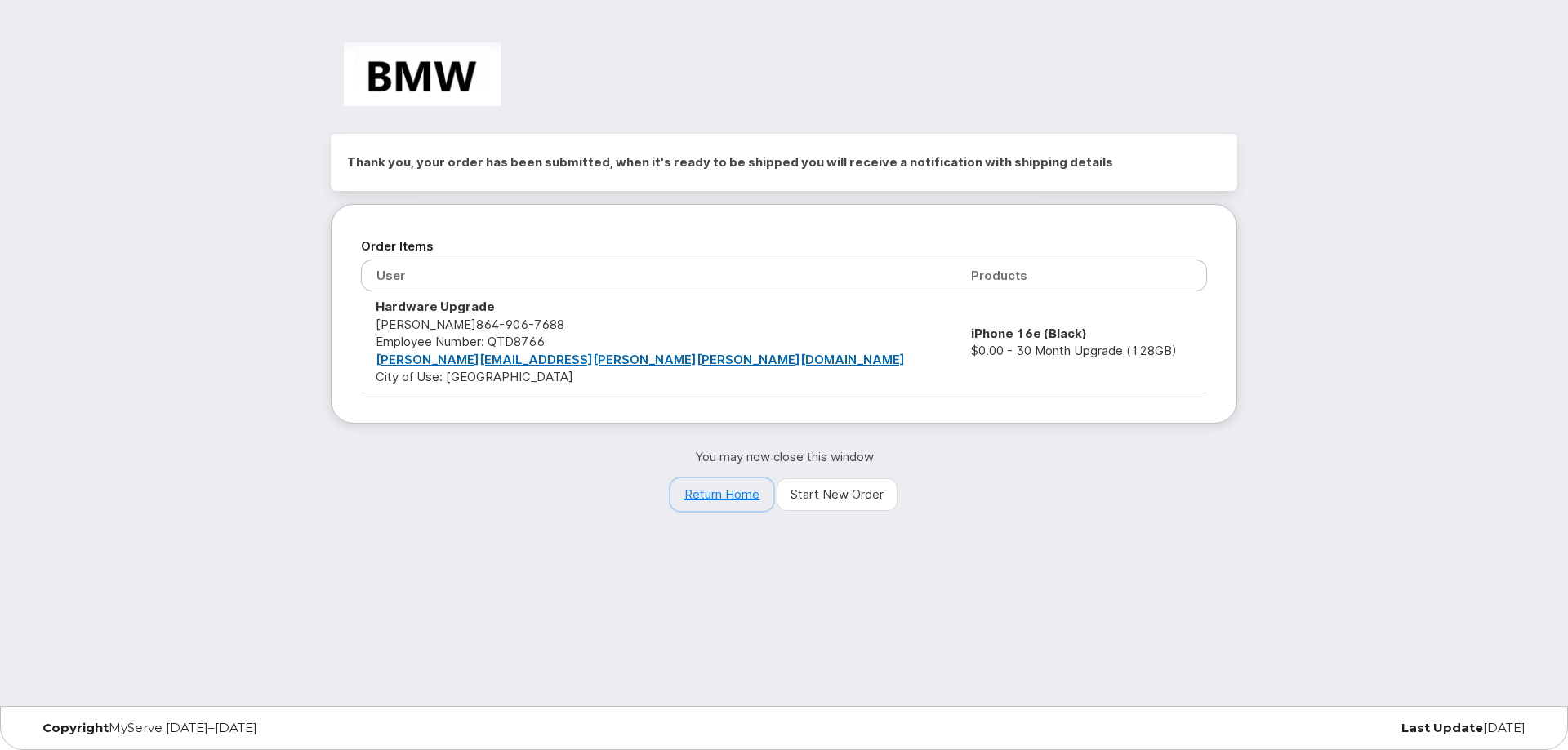
click at [731, 489] on link "Return Home" at bounding box center [721, 495] width 103 height 33
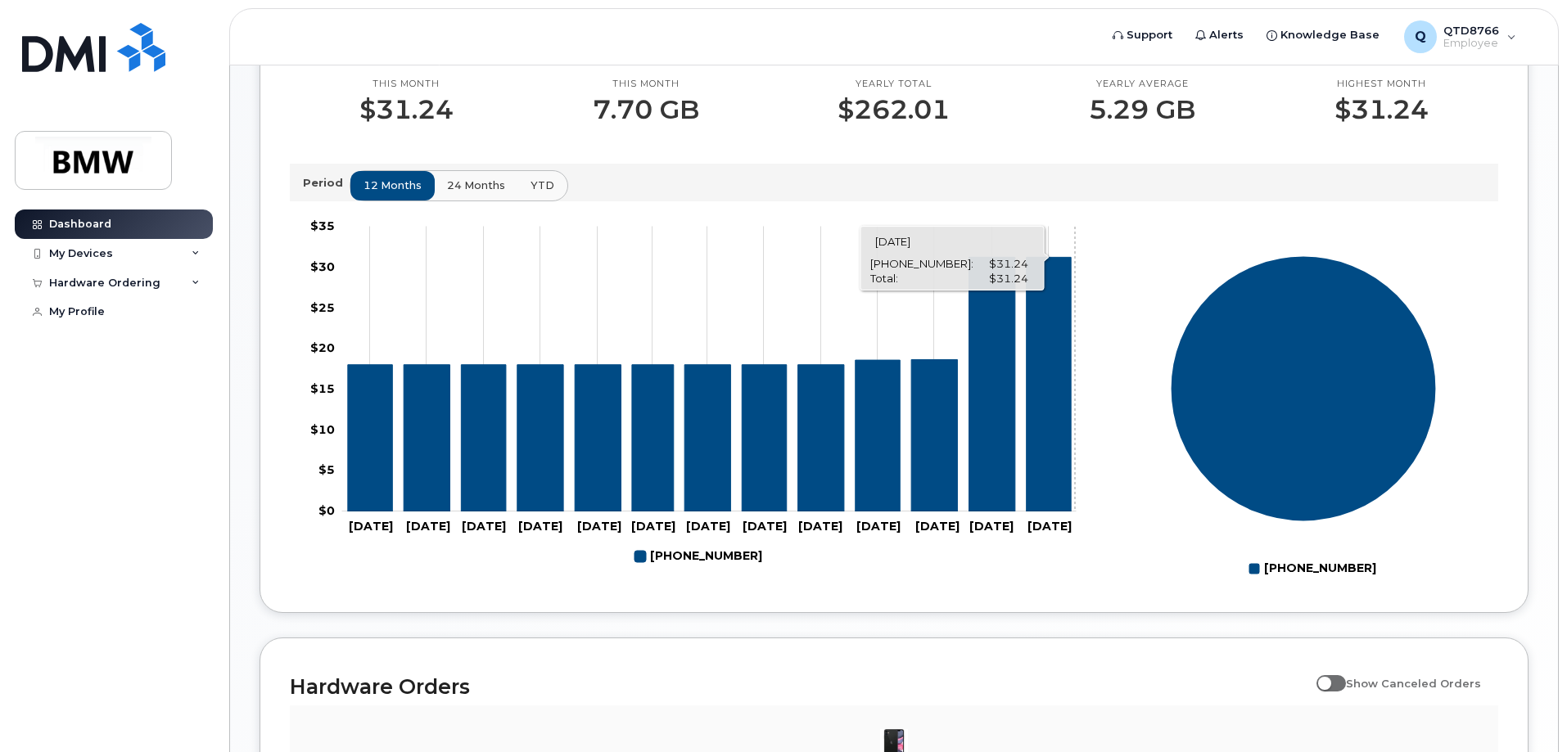
scroll to position [491, 0]
